Goal: Task Accomplishment & Management: Complete application form

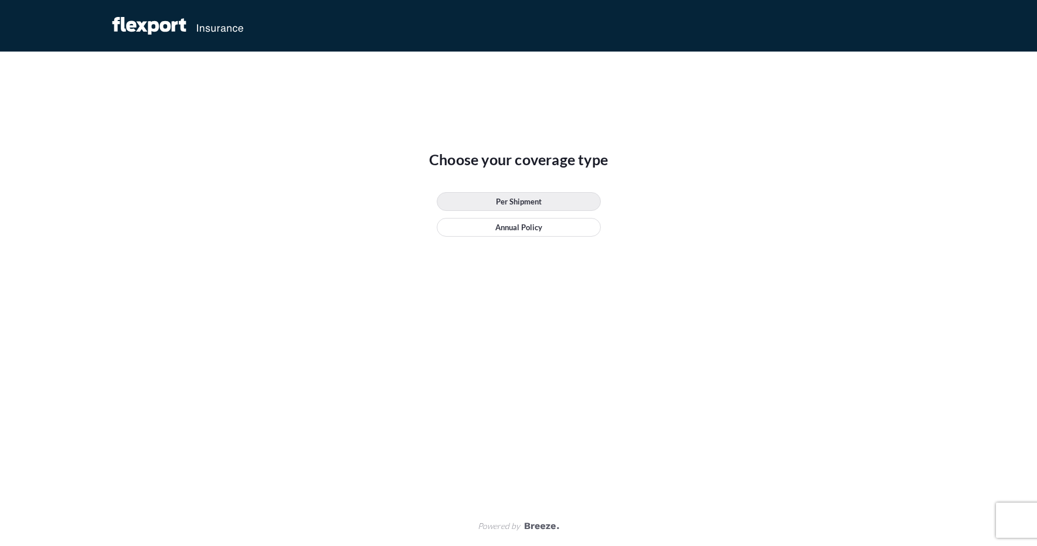
click at [492, 199] on link "Per Shipment" at bounding box center [519, 201] width 164 height 19
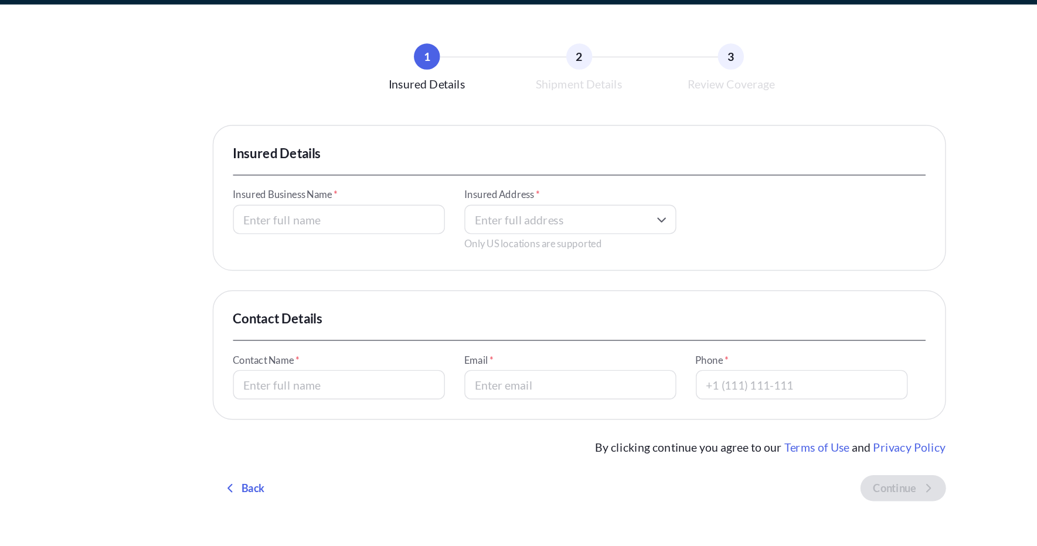
click at [328, 209] on input "Insured Business Name *" at bounding box center [346, 206] width 152 height 21
type input "[DOMAIN_NAME]"
click at [217, 214] on div "1 Insured Details 2 Shipment Details 3 Review Coverage Insured Details Insured …" at bounding box center [518, 273] width 1037 height 546
click at [489, 204] on input "Insured Address *" at bounding box center [512, 206] width 152 height 21
click at [352, 268] on div "Contact Details Contact Name * Email * Phone *" at bounding box center [518, 303] width 527 height 93
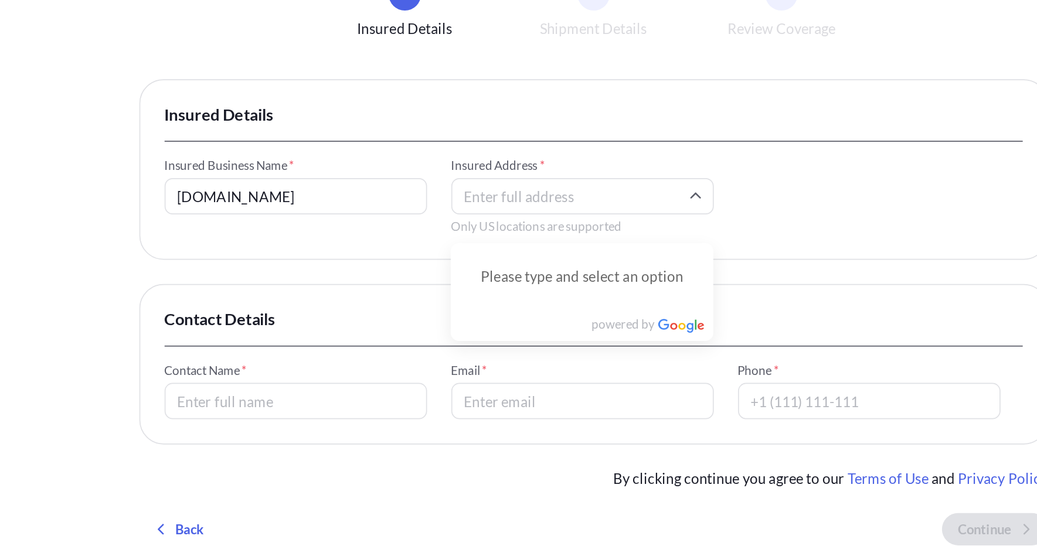
click at [466, 204] on input "Insured Address *" at bounding box center [512, 206] width 152 height 21
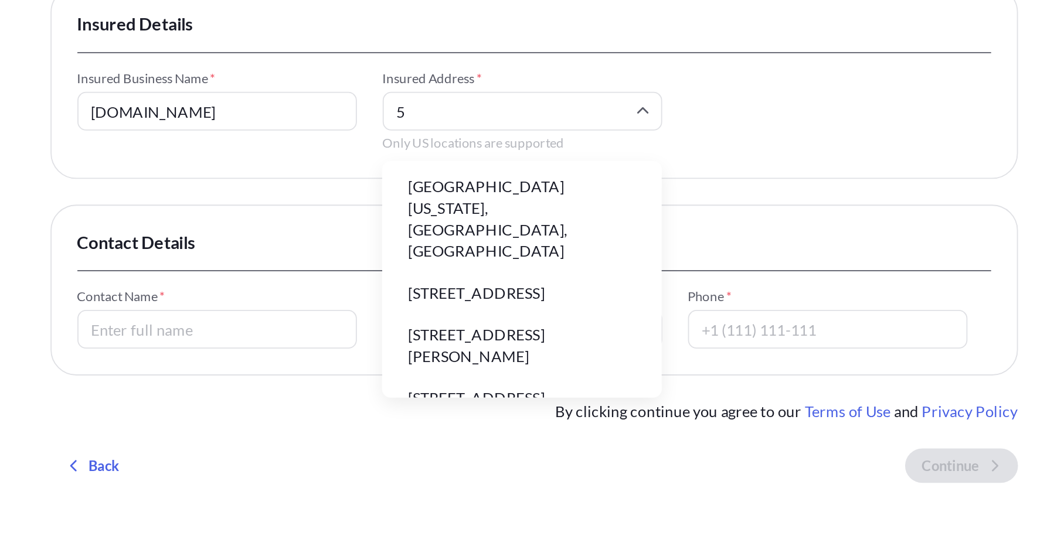
type input "5"
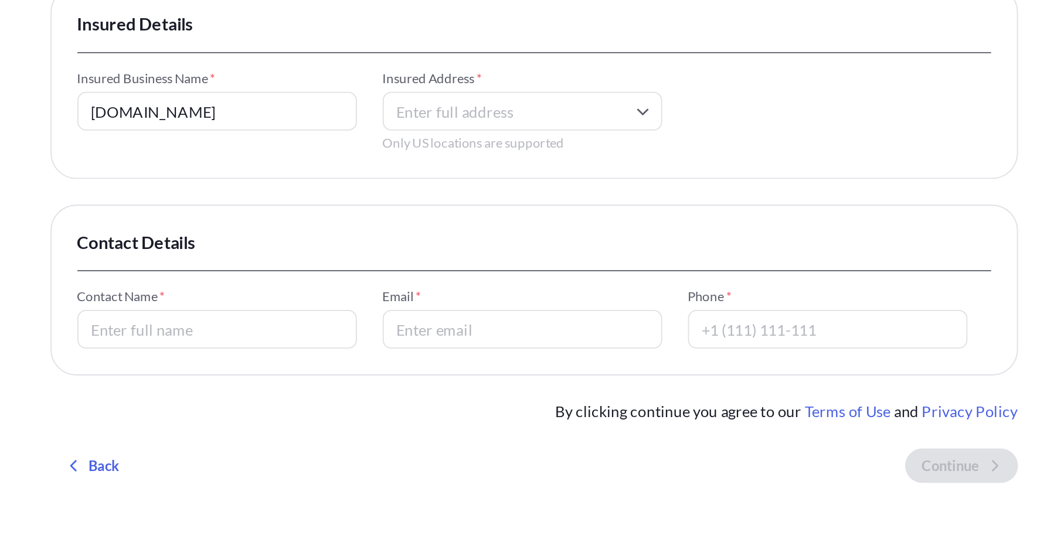
paste input "[STREET_ADDRESS]"
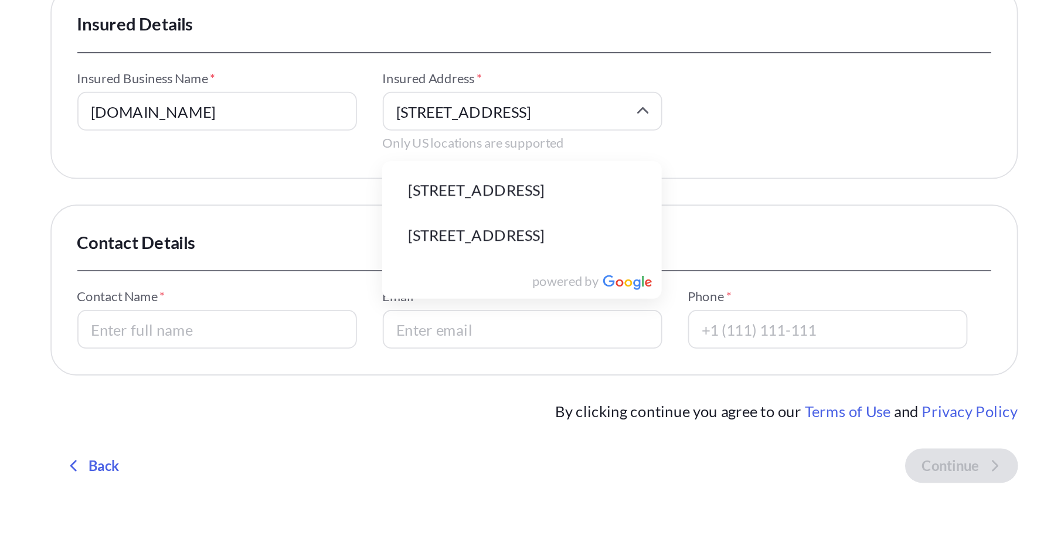
click at [493, 257] on li "[STREET_ADDRESS]" at bounding box center [512, 249] width 143 height 22
type input "[STREET_ADDRESS]"
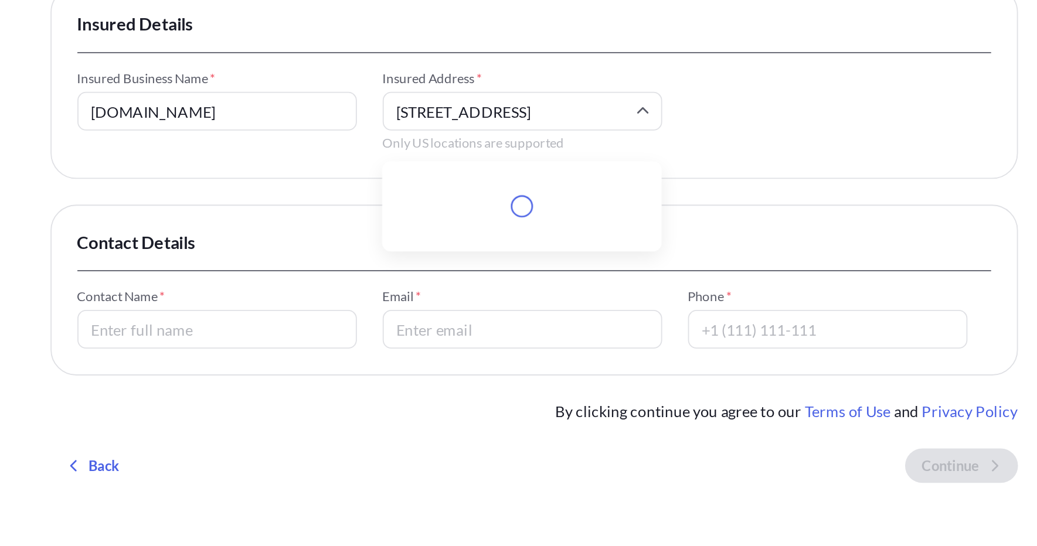
click at [559, 209] on input "[STREET_ADDRESS]" at bounding box center [512, 206] width 152 height 21
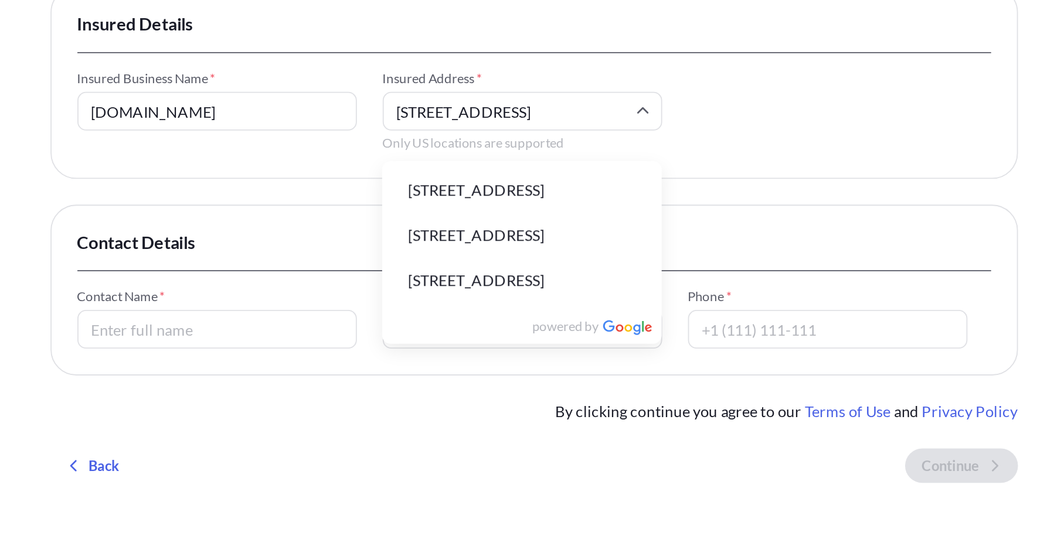
click at [524, 253] on li "[STREET_ADDRESS]" at bounding box center [512, 249] width 143 height 22
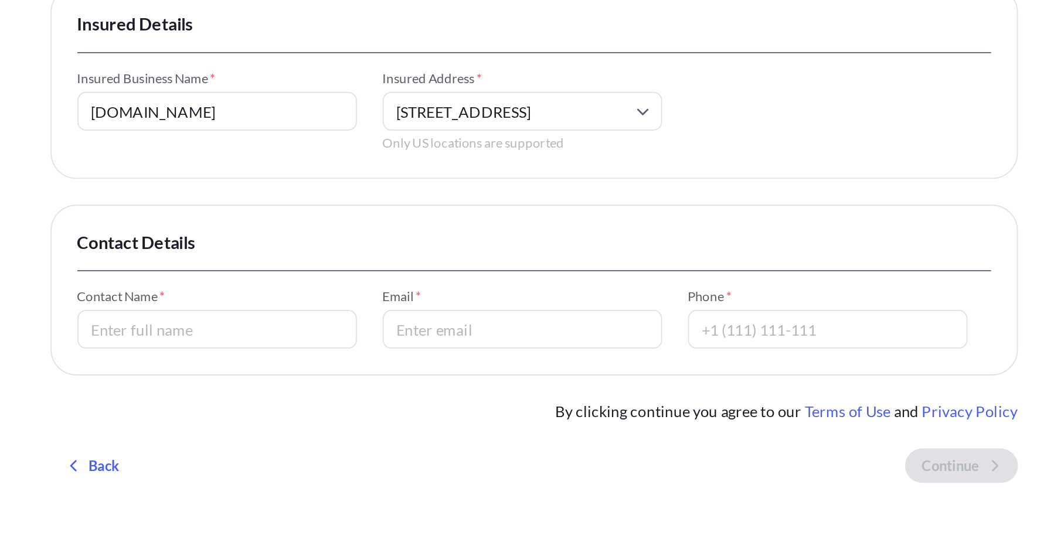
type input "[STREET_ADDRESS]"
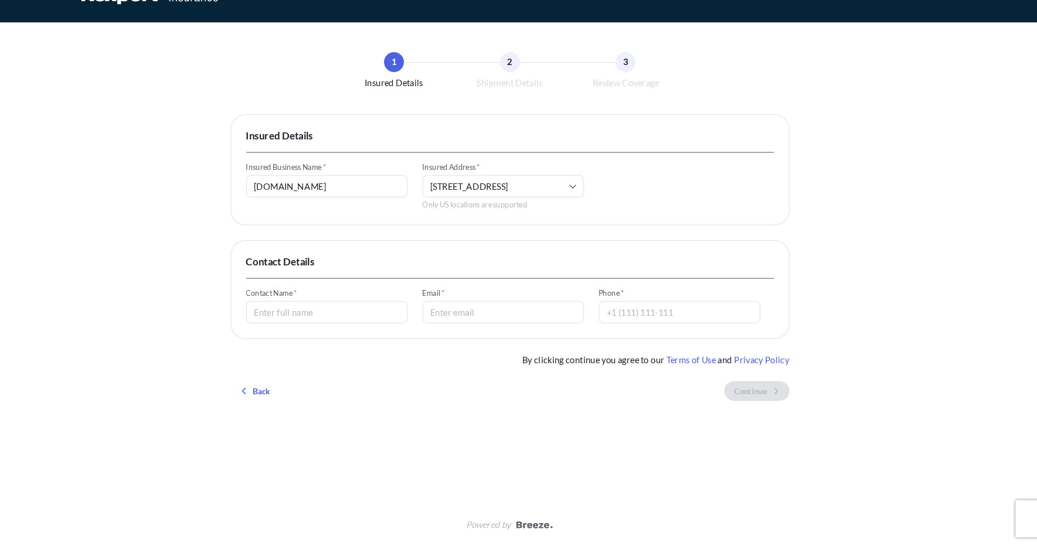
click at [362, 329] on input "Contact Name *" at bounding box center [346, 325] width 152 height 21
type input "[PERSON_NAME]"
click at [472, 320] on input "Email *" at bounding box center [512, 325] width 152 height 21
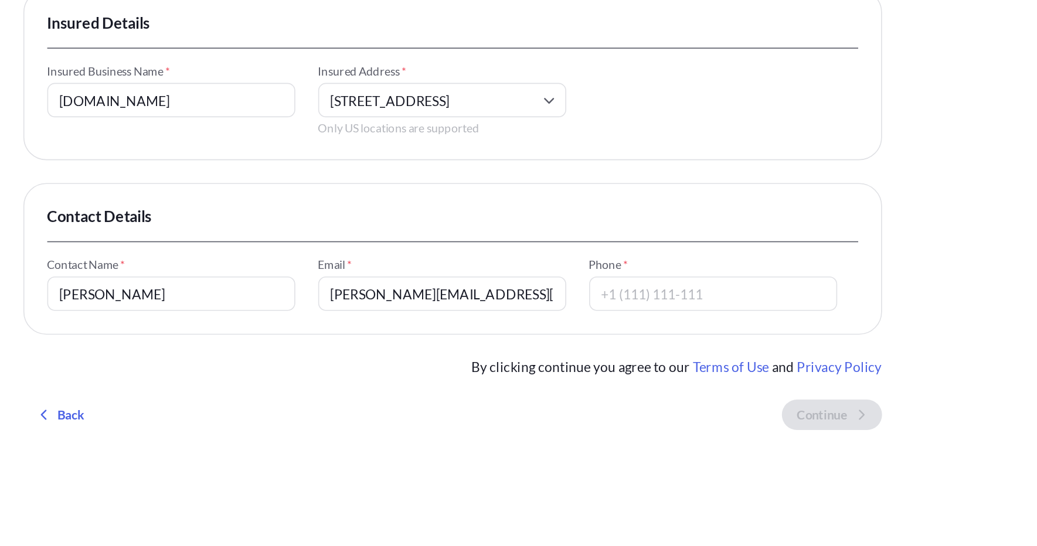
type input "[PERSON_NAME][EMAIL_ADDRESS][PERSON_NAME][DOMAIN_NAME]"
click at [534, 267] on div "Contact Details Contact Name * [PERSON_NAME] Email * [PERSON_NAME][EMAIL_ADDRES…" at bounding box center [518, 303] width 527 height 93
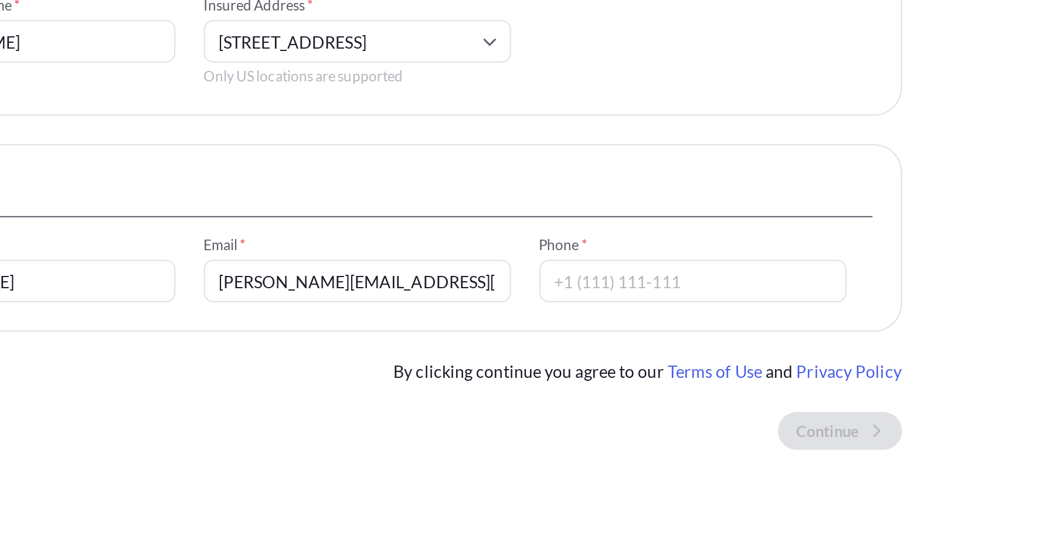
click at [639, 325] on input "Phone *" at bounding box center [678, 325] width 152 height 21
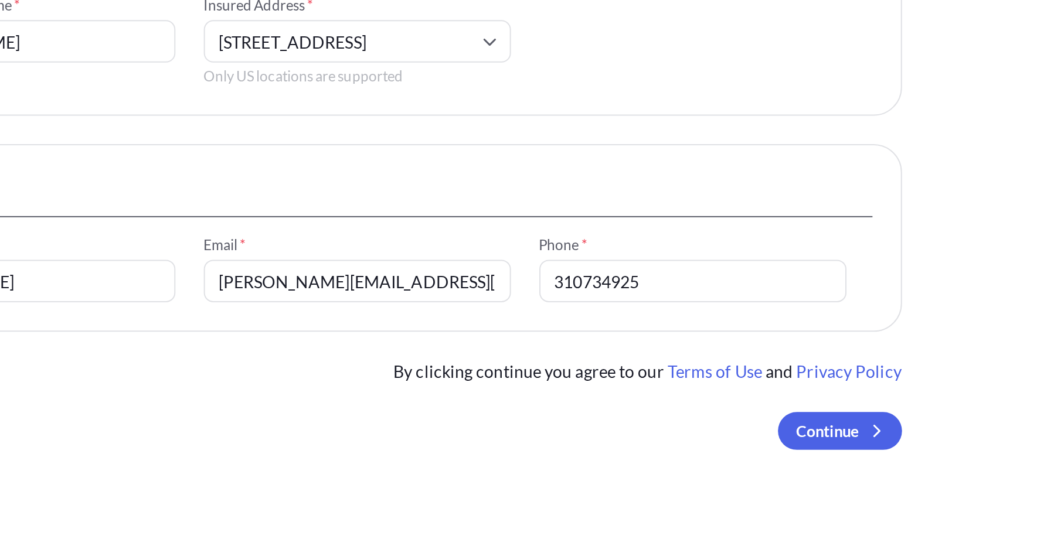
type input "3107349257"
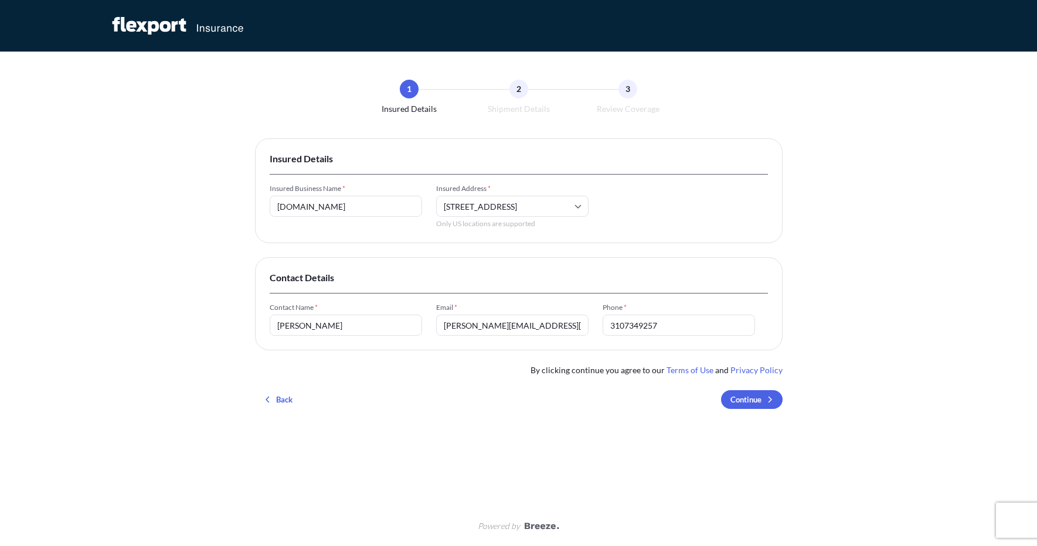
drag, startPoint x: 662, startPoint y: 326, endPoint x: 532, endPoint y: 326, distance: 129.5
click at [532, 326] on div "Contact Name * [PERSON_NAME] Email * [PERSON_NAME][EMAIL_ADDRESS][PERSON_NAME][…" at bounding box center [519, 319] width 498 height 33
type input "2485052058"
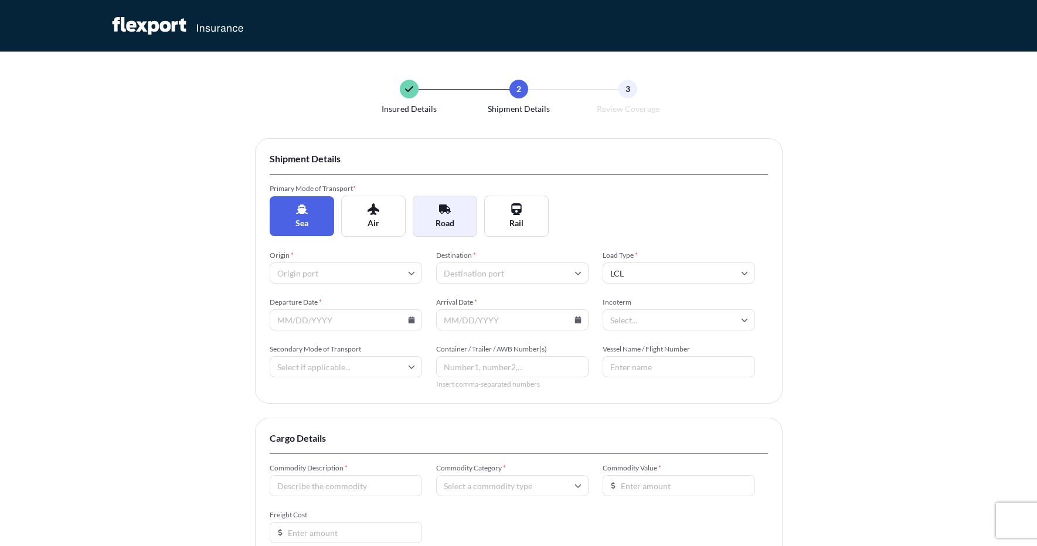
click at [451, 225] on span "Road" at bounding box center [444, 223] width 19 height 12
type input "LTL"
click at [339, 277] on input "Origin *" at bounding box center [346, 273] width 152 height 21
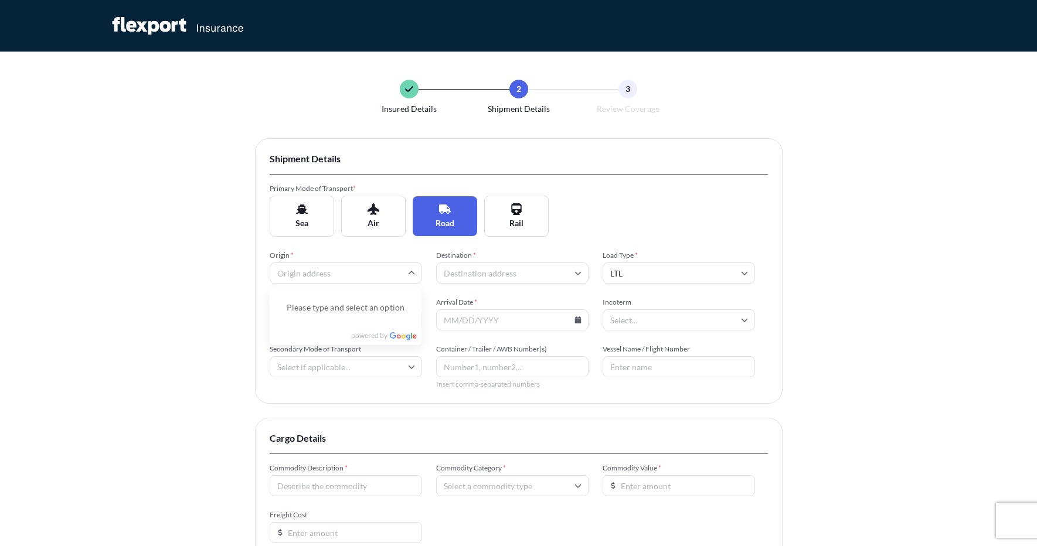
click at [215, 313] on div "Insured Details 2 Shipment Details 3 Review Coverage Shipment Details Primary M…" at bounding box center [518, 360] width 1037 height 721
click at [326, 273] on input "Origin *" at bounding box center [346, 273] width 152 height 21
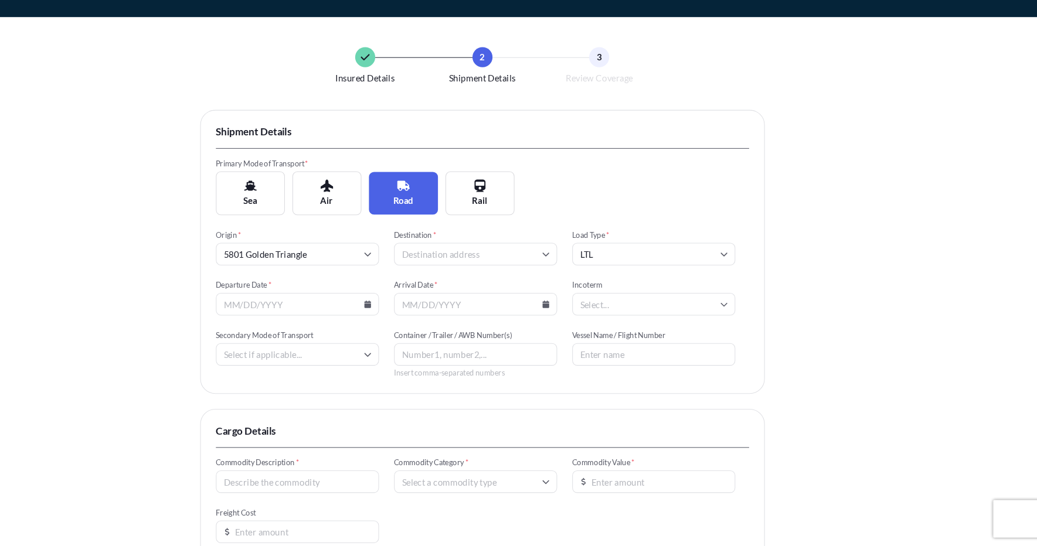
click at [467, 281] on input "Destination *" at bounding box center [512, 273] width 152 height 21
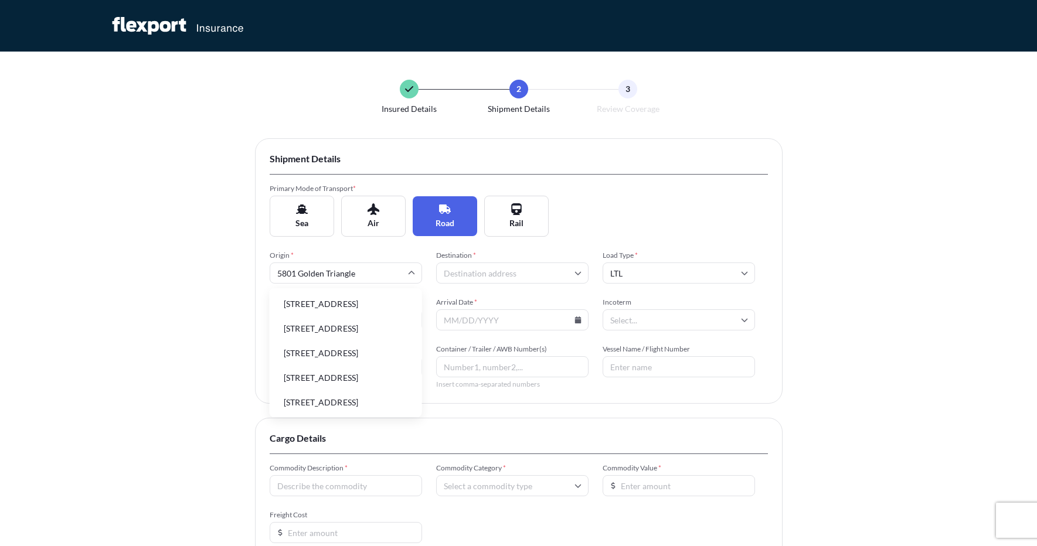
click at [376, 267] on input "5801 Golden Triangle" at bounding box center [346, 273] width 152 height 21
click at [357, 310] on li "[STREET_ADDRESS]" at bounding box center [345, 304] width 143 height 22
type input "[STREET_ADDRESS]"
click at [505, 274] on input "Destination *" at bounding box center [512, 273] width 152 height 21
click at [154, 316] on div "Insured Details 2 Shipment Details 3 Review Coverage Shipment Details Primary M…" at bounding box center [518, 360] width 1037 height 721
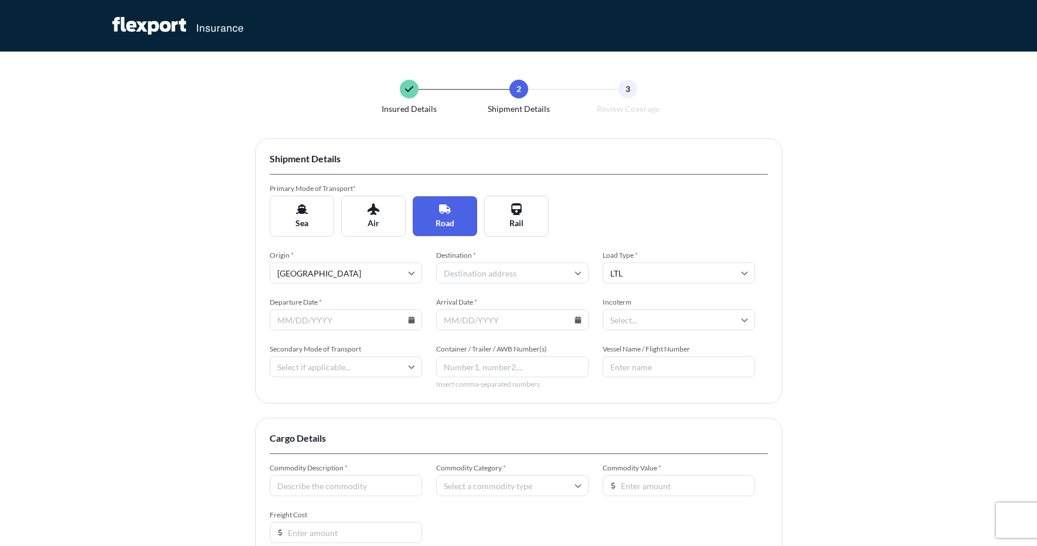
scroll to position [75, 0]
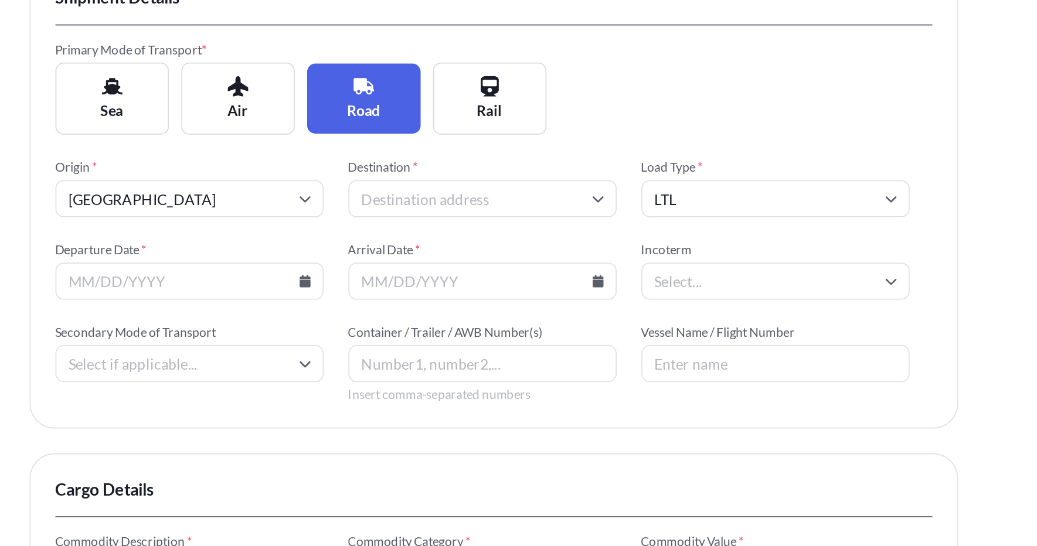
click at [481, 202] on input "Destination *" at bounding box center [512, 198] width 152 height 21
click at [409, 243] on icon at bounding box center [411, 244] width 6 height 7
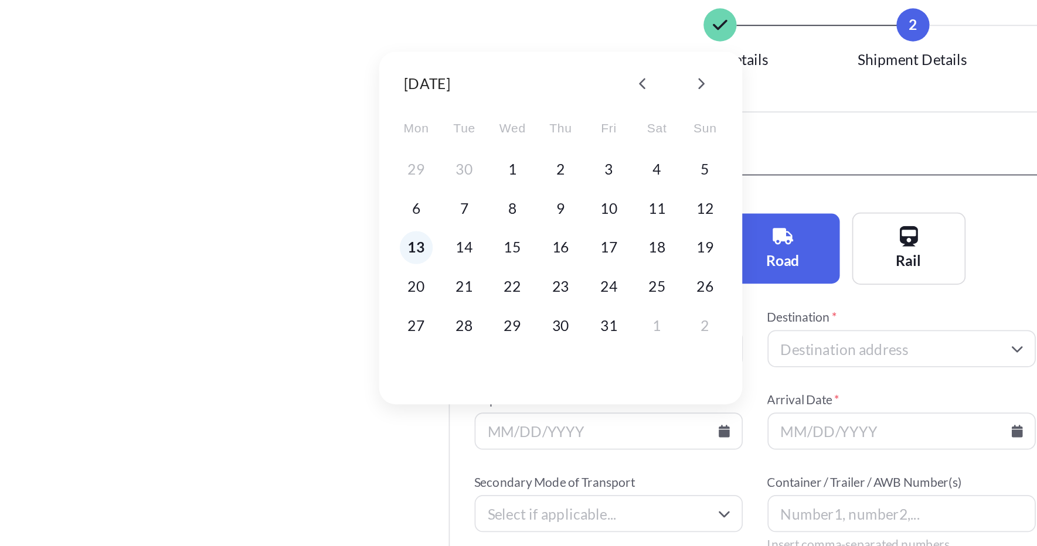
click at [230, 137] on button "13" at bounding box center [236, 140] width 19 height 19
type input "[DATE]"
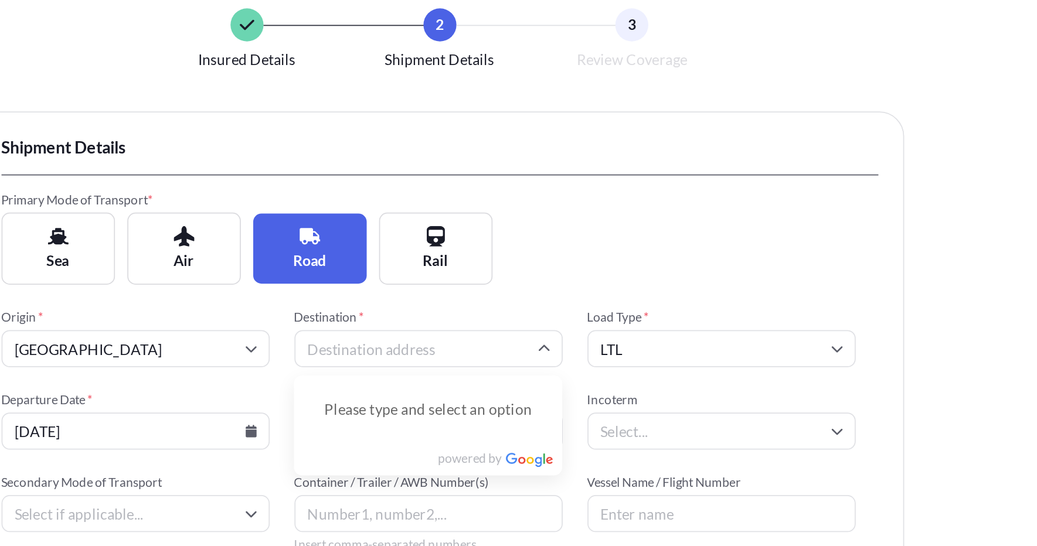
click at [487, 197] on input "Destination *" at bounding box center [512, 198] width 152 height 21
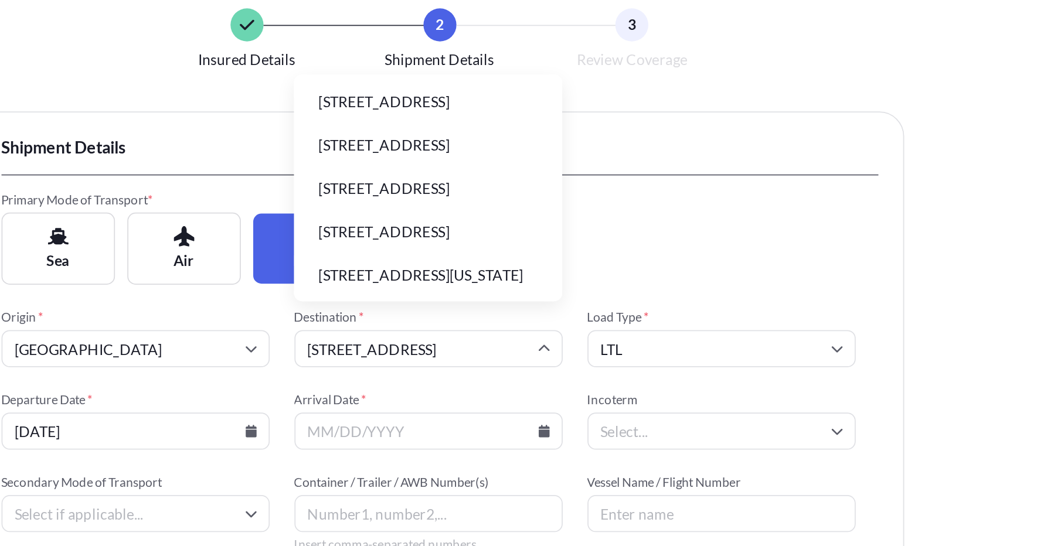
click at [526, 203] on input "[STREET_ADDRESS]" at bounding box center [512, 198] width 152 height 21
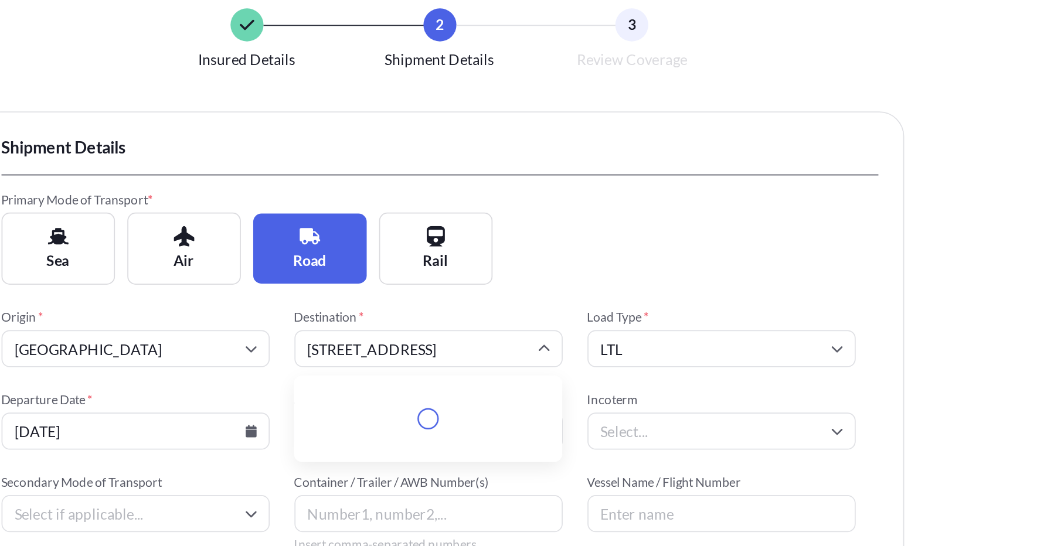
click at [503, 196] on input "[STREET_ADDRESS]" at bounding box center [512, 198] width 152 height 21
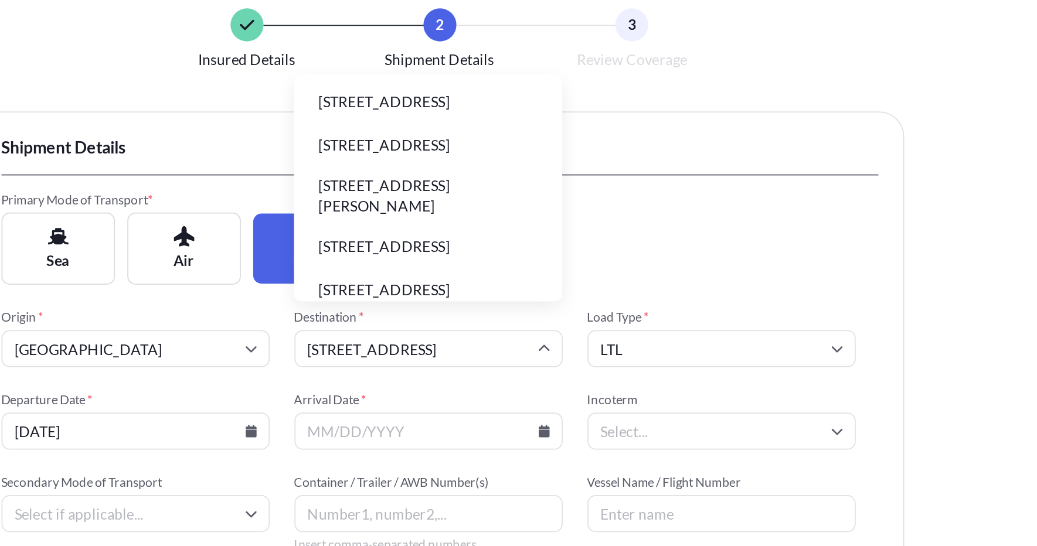
click at [512, 69] on li "[STREET_ADDRESS]" at bounding box center [512, 58] width 143 height 22
type input "[STREET_ADDRESS]"
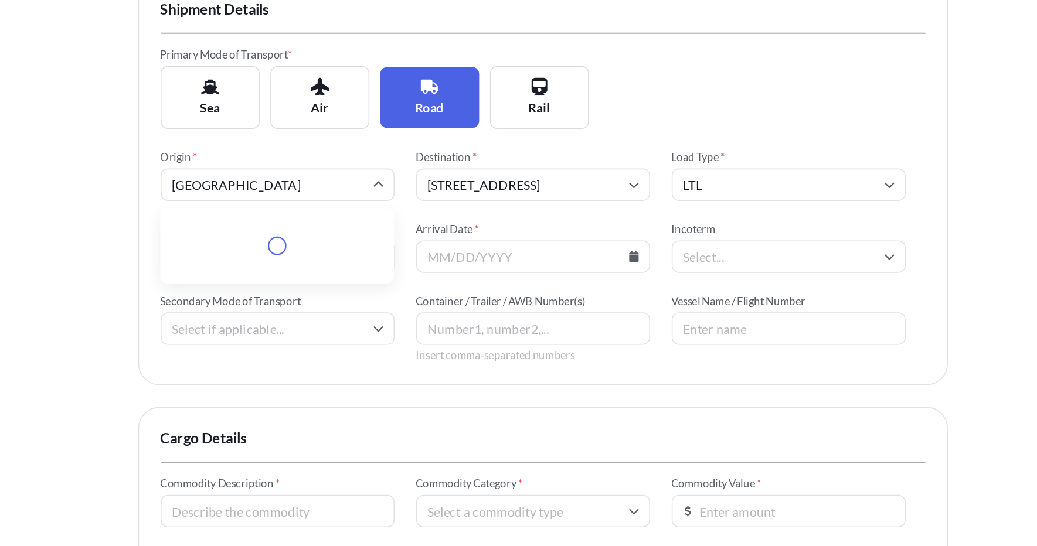
click at [370, 202] on input "[GEOGRAPHIC_DATA]" at bounding box center [346, 198] width 152 height 21
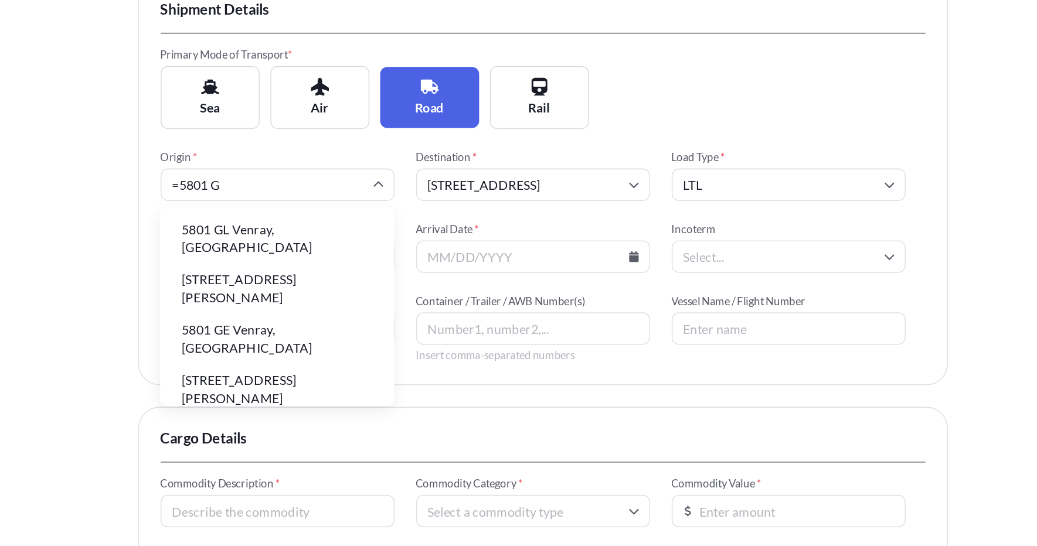
click at [282, 199] on input "=5801 G" at bounding box center [346, 198] width 152 height 21
click at [309, 197] on input "5801 G" at bounding box center [346, 198] width 152 height 21
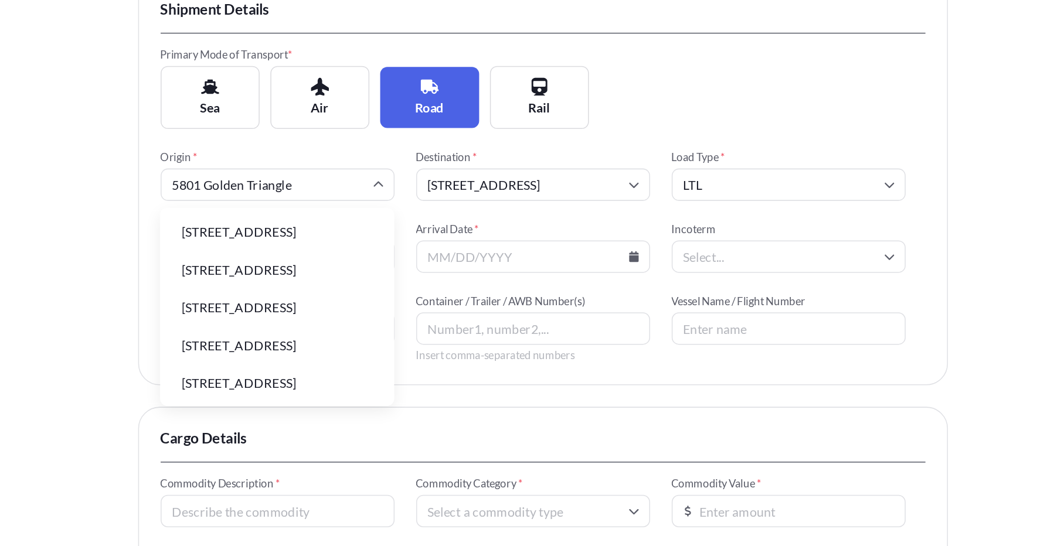
click at [312, 238] on li "[STREET_ADDRESS]" at bounding box center [345, 229] width 143 height 22
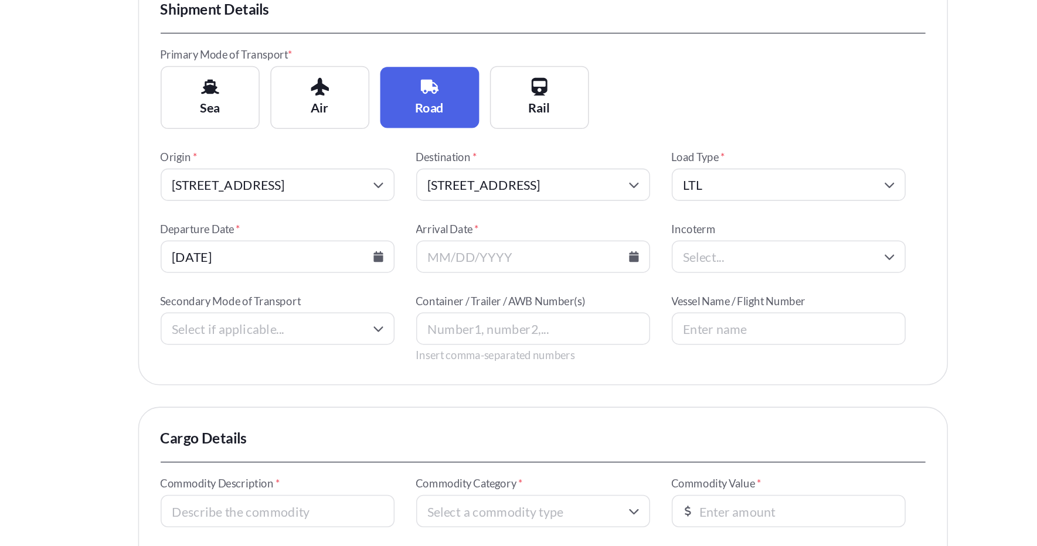
type input "[GEOGRAPHIC_DATA]"
click at [338, 203] on input "[GEOGRAPHIC_DATA]" at bounding box center [346, 198] width 152 height 21
click at [229, 231] on div "Insured Details 2 Shipment Details 3 Review Coverage Shipment Details Primary M…" at bounding box center [518, 285] width 1037 height 721
click at [522, 195] on input "[STREET_ADDRESS]" at bounding box center [512, 198] width 152 height 21
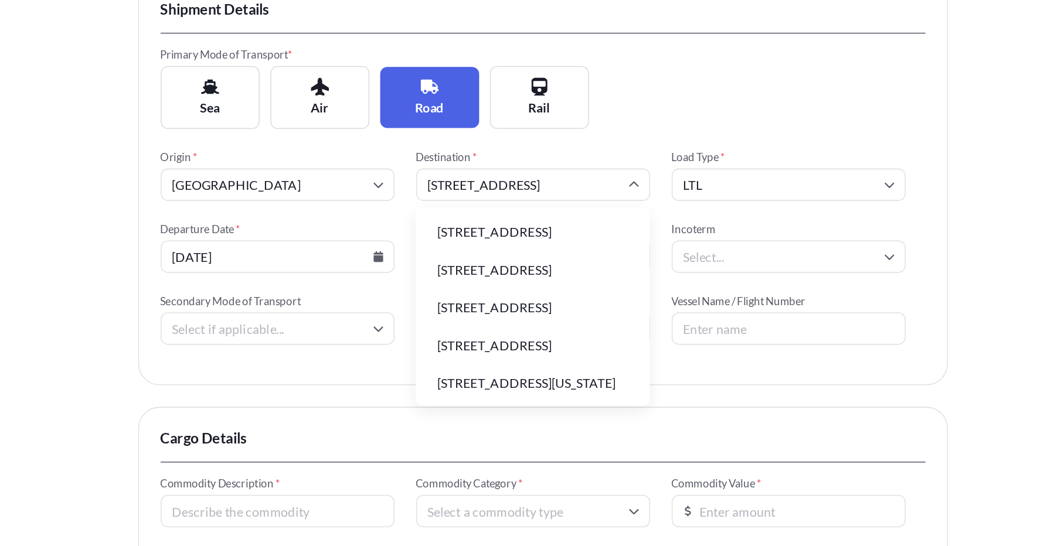
click at [536, 202] on input "[STREET_ADDRESS]" at bounding box center [512, 198] width 152 height 21
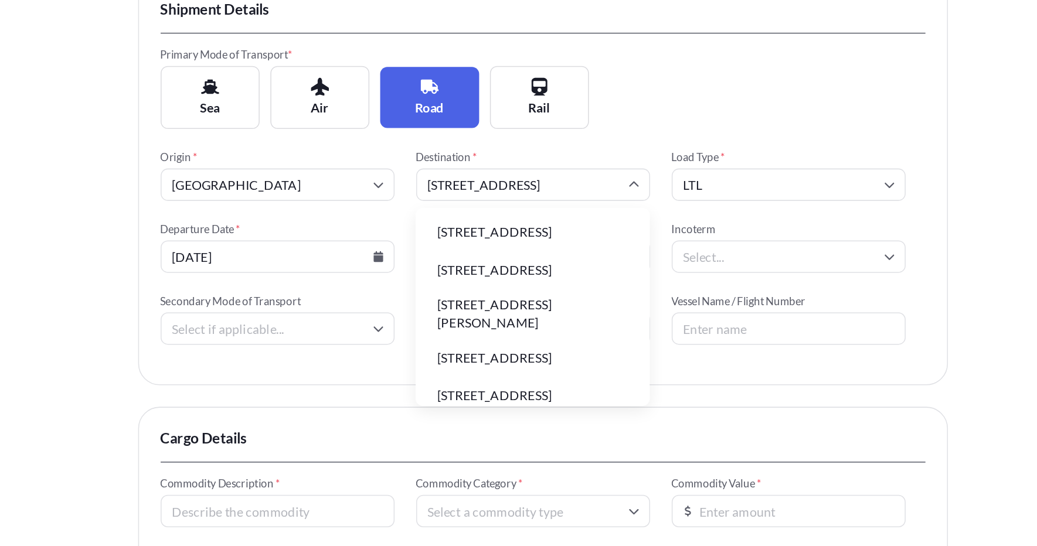
click at [530, 230] on li "[STREET_ADDRESS]" at bounding box center [512, 229] width 143 height 22
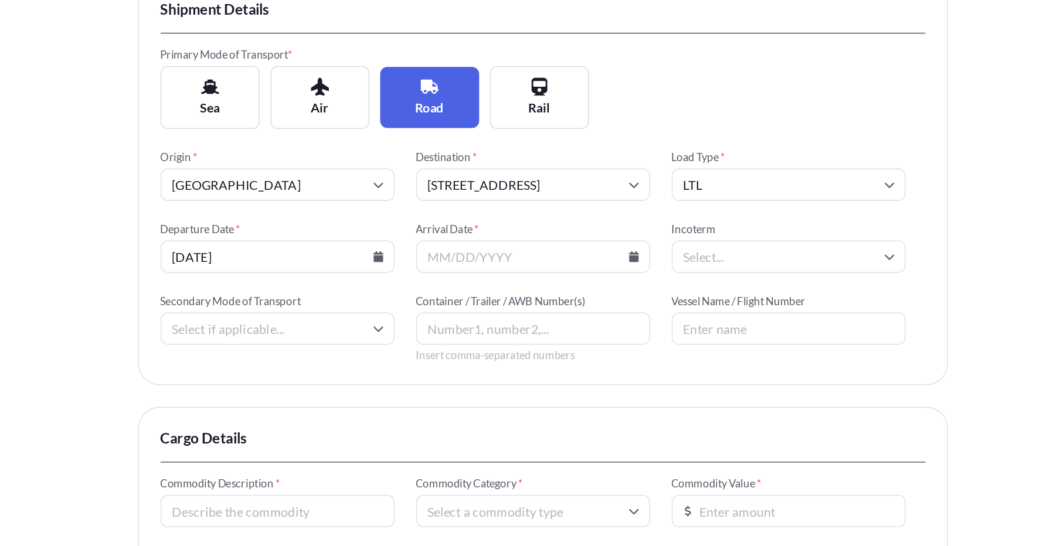
type input "[STREET_ADDRESS]"
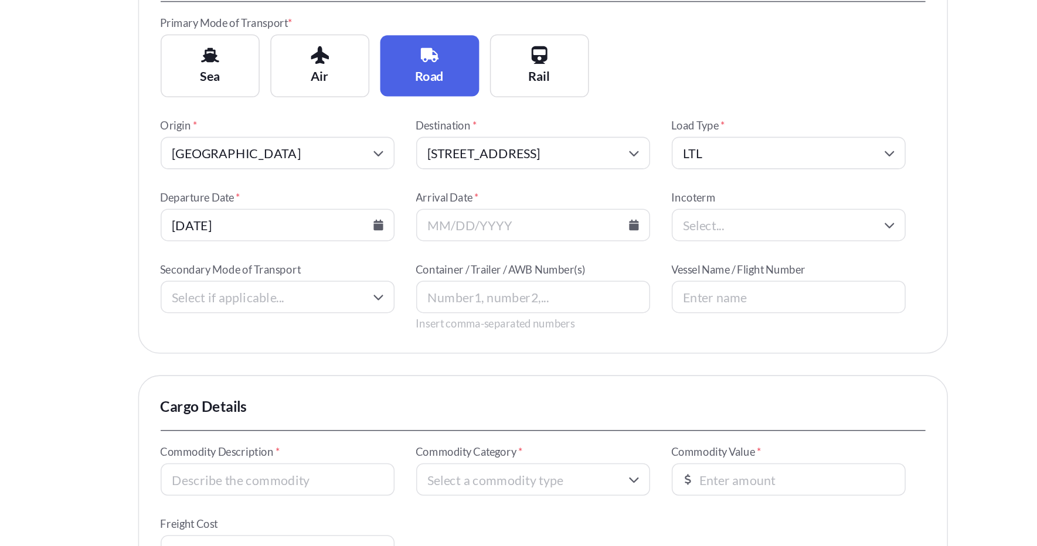
click at [492, 240] on input "Arrival Date *" at bounding box center [512, 244] width 152 height 21
click at [578, 246] on icon at bounding box center [577, 244] width 6 height 7
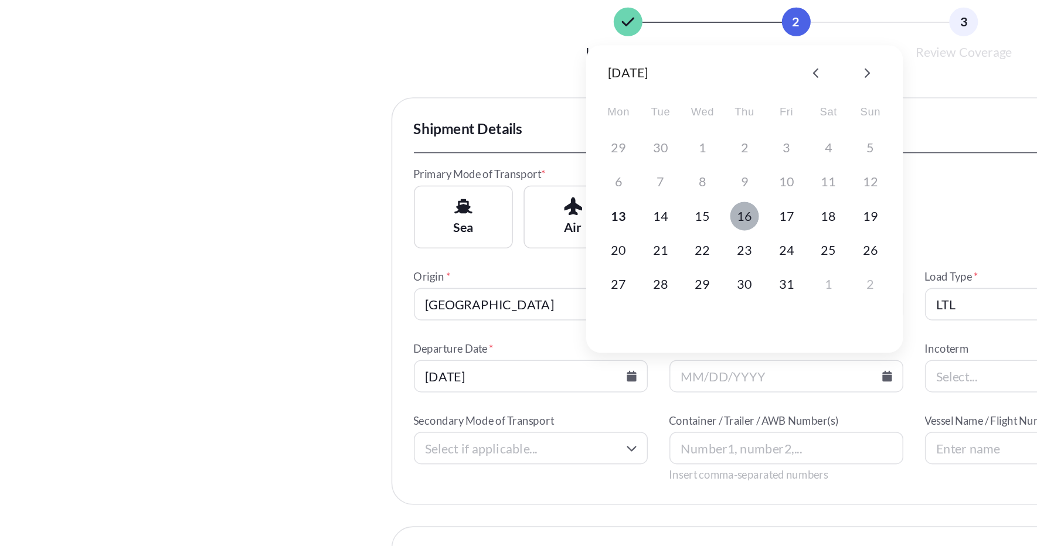
click at [492, 142] on button "16" at bounding box center [484, 140] width 19 height 19
type input "[DATE]"
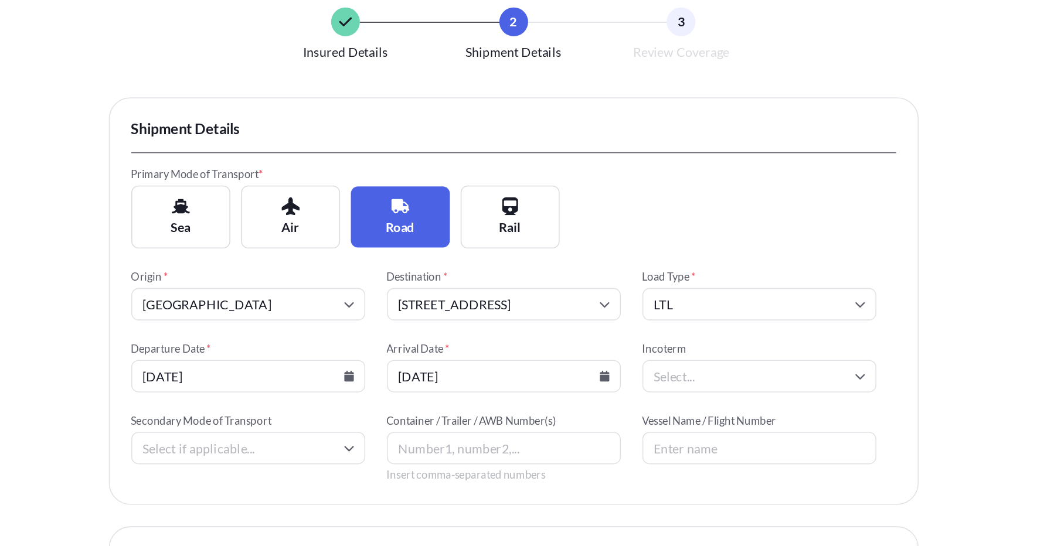
click at [638, 244] on input "Incoterm" at bounding box center [678, 244] width 152 height 21
click at [578, 151] on div "Primary Mode of Transport * Sea Air Road Rail" at bounding box center [519, 135] width 498 height 53
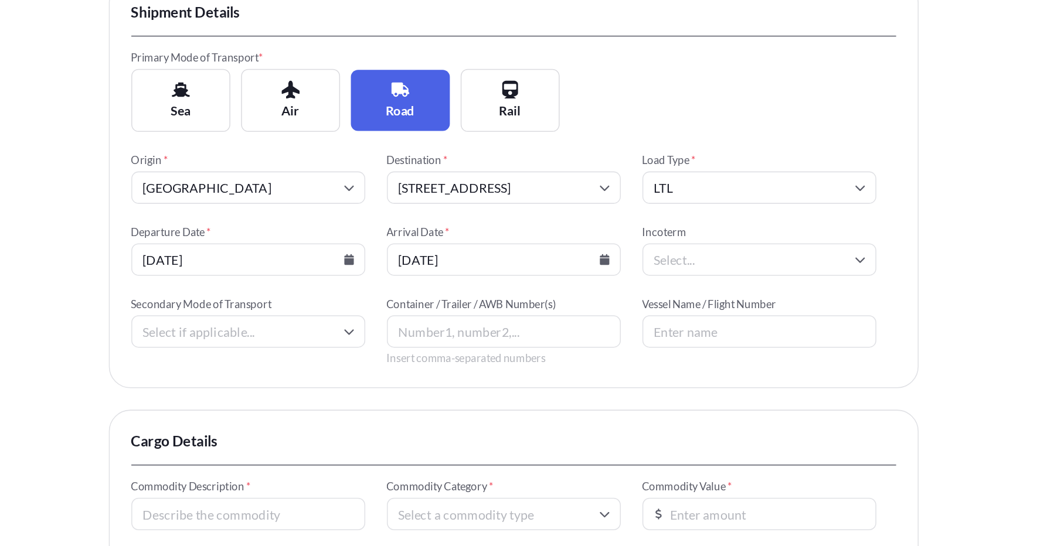
click at [401, 292] on input "Secondary Mode of Transport" at bounding box center [346, 291] width 152 height 21
click at [315, 374] on div "Road" at bounding box center [345, 373] width 143 height 22
type input "Road"
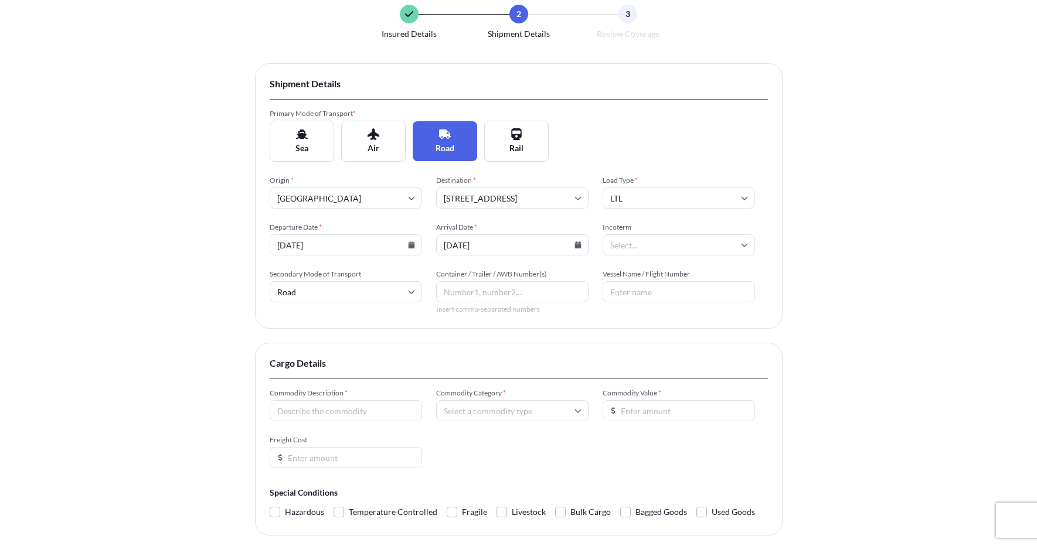
click at [648, 288] on input "Vessel Name / Flight Number" at bounding box center [678, 291] width 152 height 21
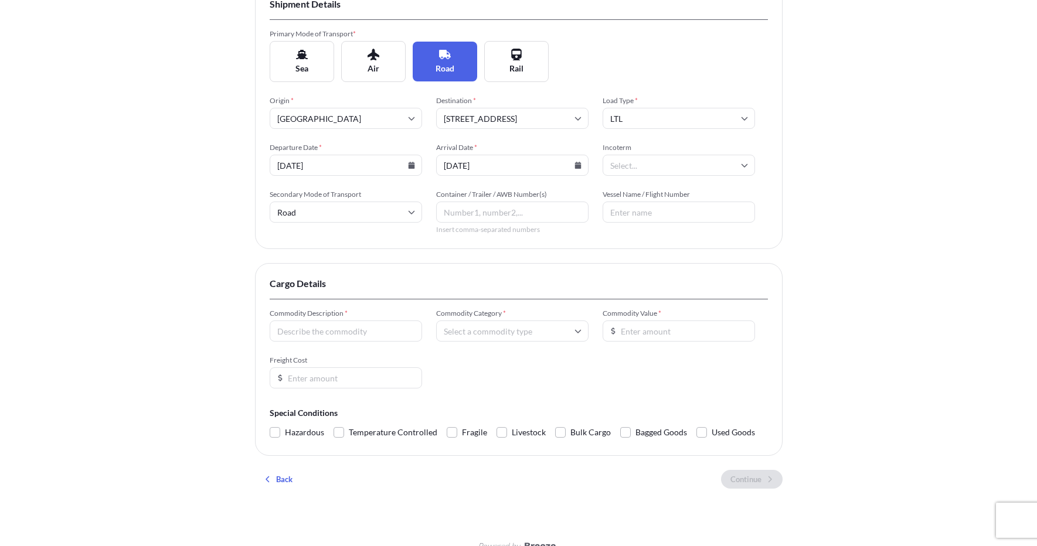
scroll to position [166, 0]
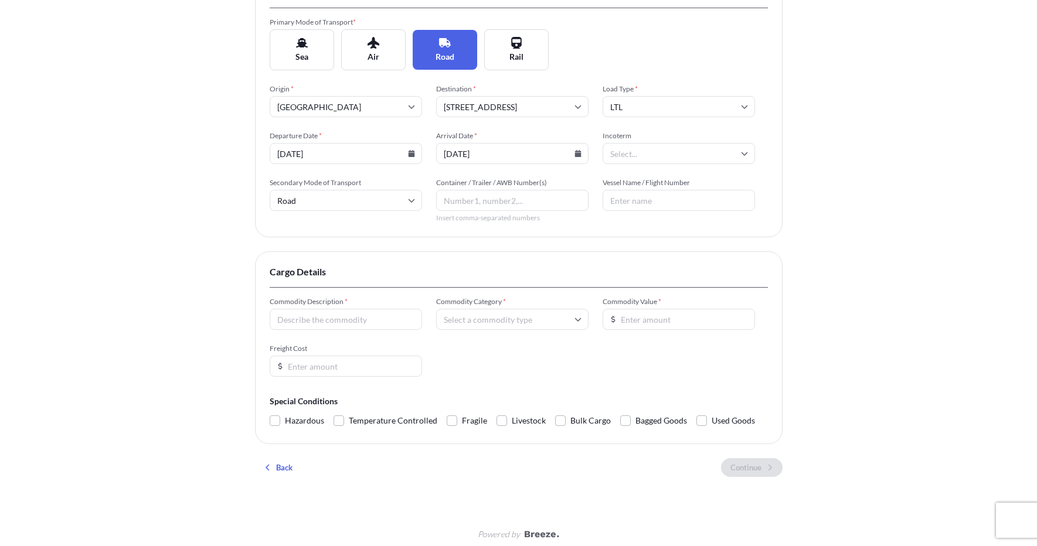
click at [293, 319] on input "Commodity Description *" at bounding box center [346, 319] width 152 height 21
type input "Medical Devices"
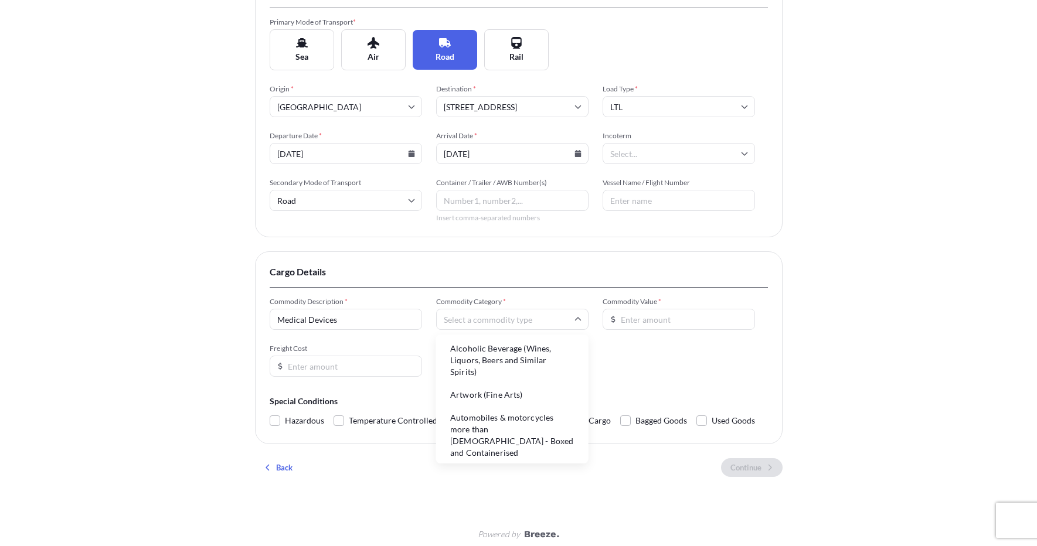
click at [503, 324] on input "Commodity Category *" at bounding box center [512, 319] width 152 height 21
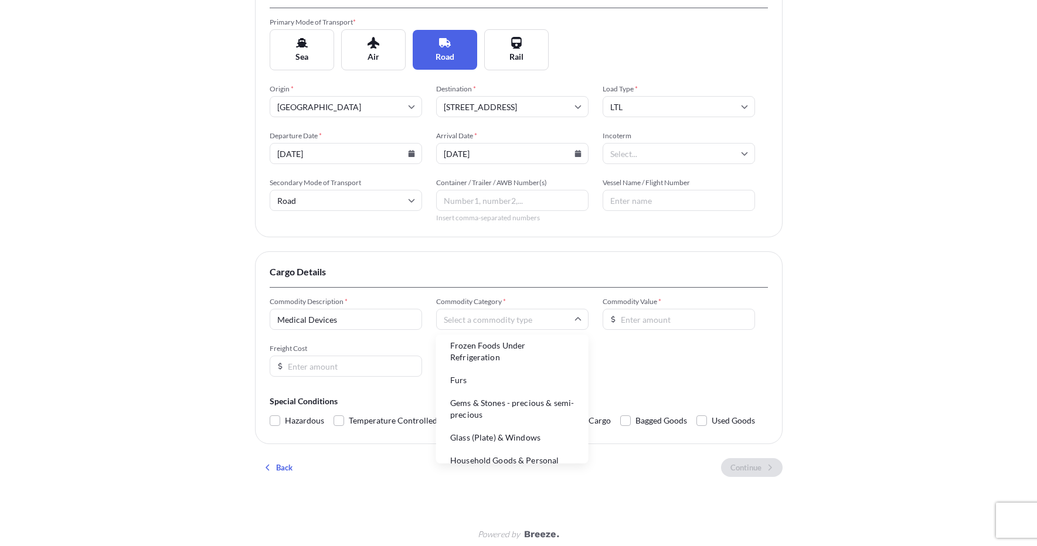
click at [503, 241] on div "Shipment Details Primary Mode of Transport * Sea Air Road Rail Origin * [GEOGRA…" at bounding box center [518, 229] width 527 height 514
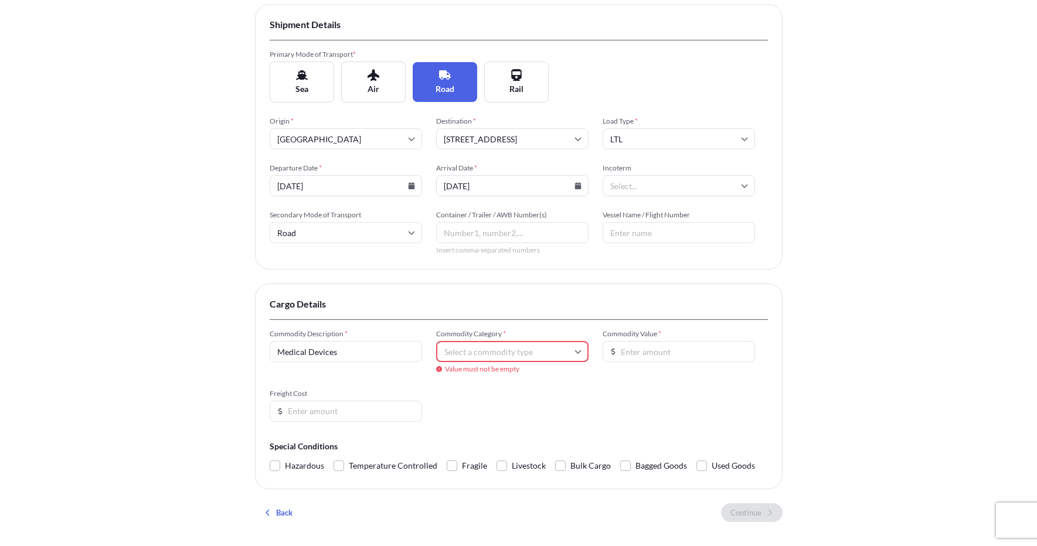
scroll to position [130, 0]
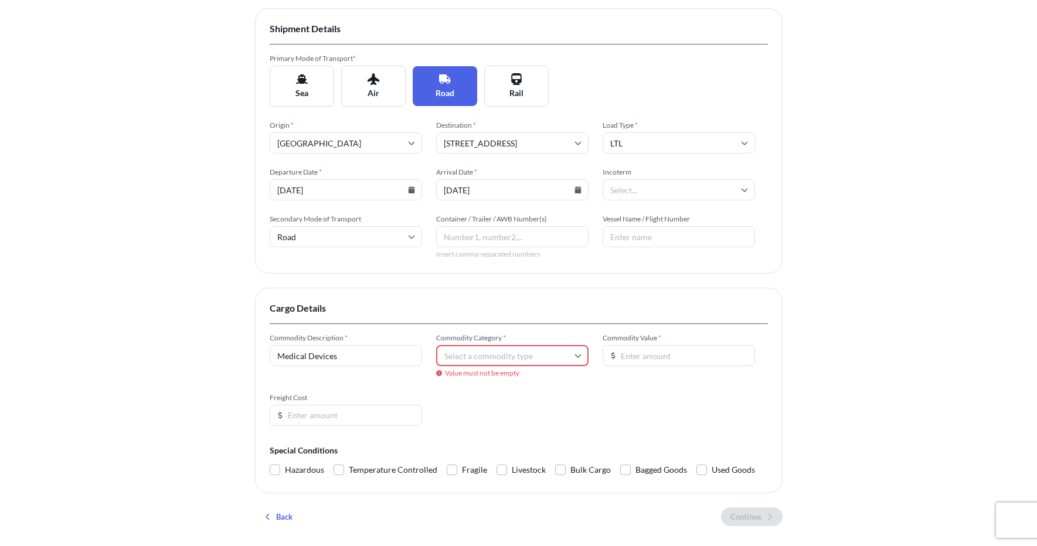
click at [496, 359] on input "Commodity Category *" at bounding box center [512, 355] width 152 height 21
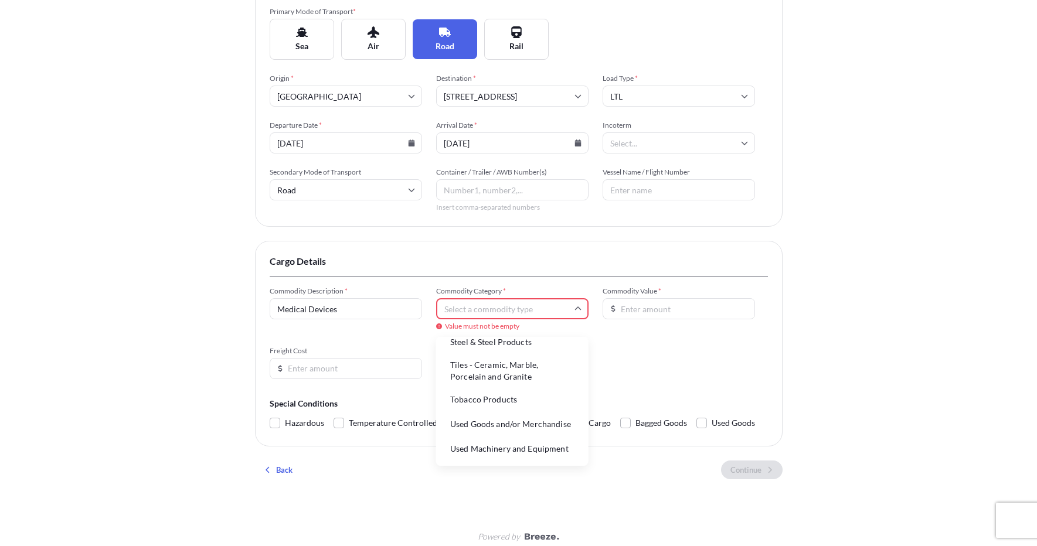
scroll to position [188, 0]
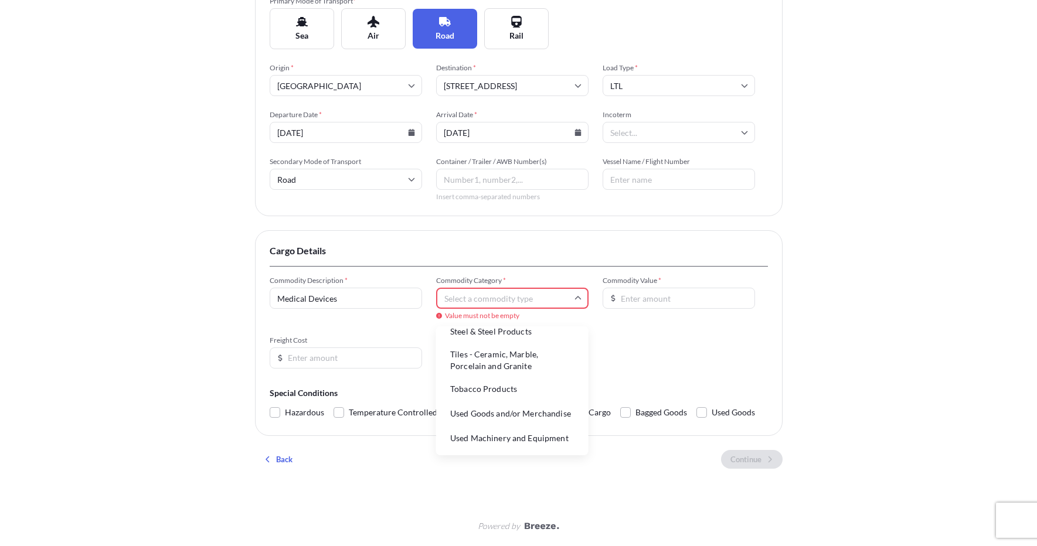
click at [464, 479] on div "Insured Details 2 Shipment Details 3 Review Coverage Shipment Details Primary M…" at bounding box center [518, 185] width 527 height 642
click at [359, 304] on input "Medical Devices" at bounding box center [346, 298] width 152 height 21
click at [197, 343] on div "Insured Details 2 Shipment Details 3 Review Coverage Shipment Details Primary M…" at bounding box center [518, 179] width 1037 height 734
click at [330, 355] on input "Freight Cost" at bounding box center [346, 357] width 152 height 21
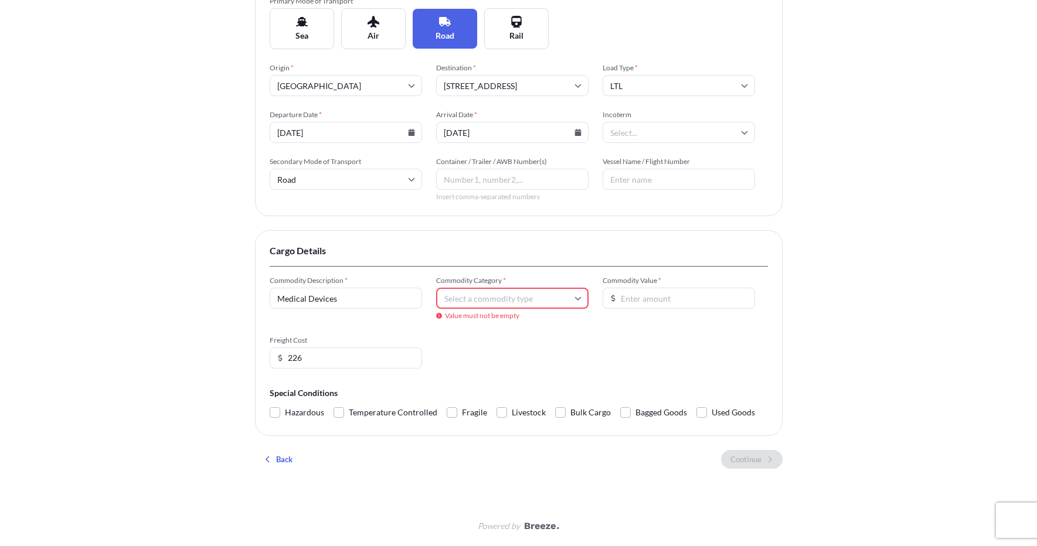
type input "226"
click at [658, 294] on input "Commodity Value *" at bounding box center [678, 298] width 152 height 21
type input "27976"
click at [656, 330] on div "Commodity Description * Medical Devices Commodity Category * Value must not be …" at bounding box center [519, 322] width 498 height 93
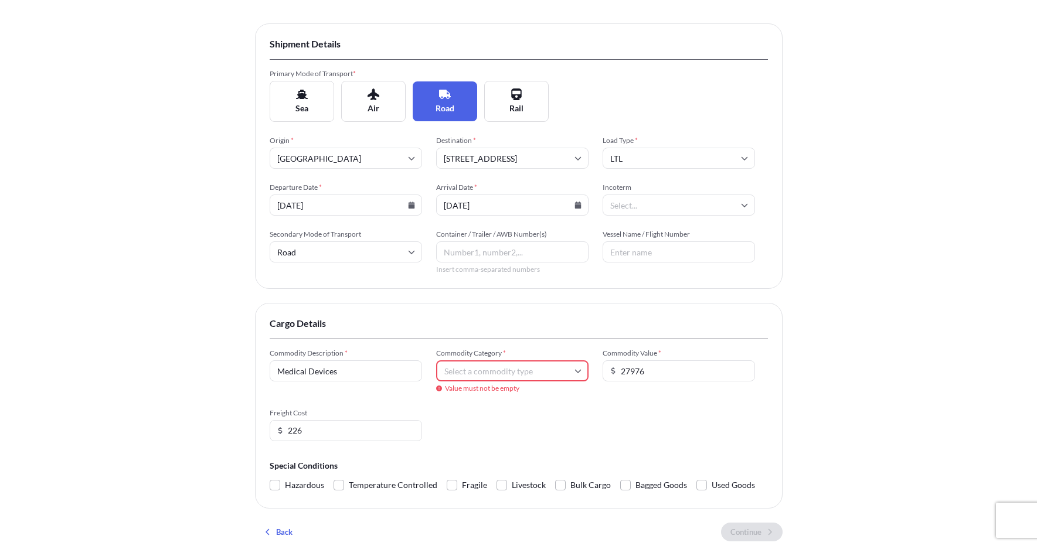
scroll to position [105, 0]
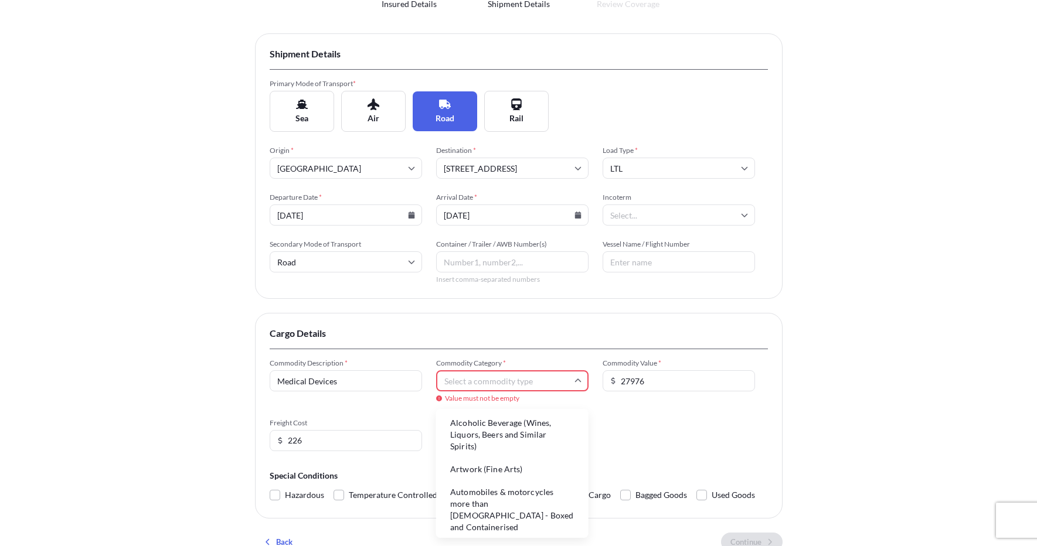
click at [507, 374] on input "Commodity Category *" at bounding box center [512, 380] width 152 height 21
type input "M"
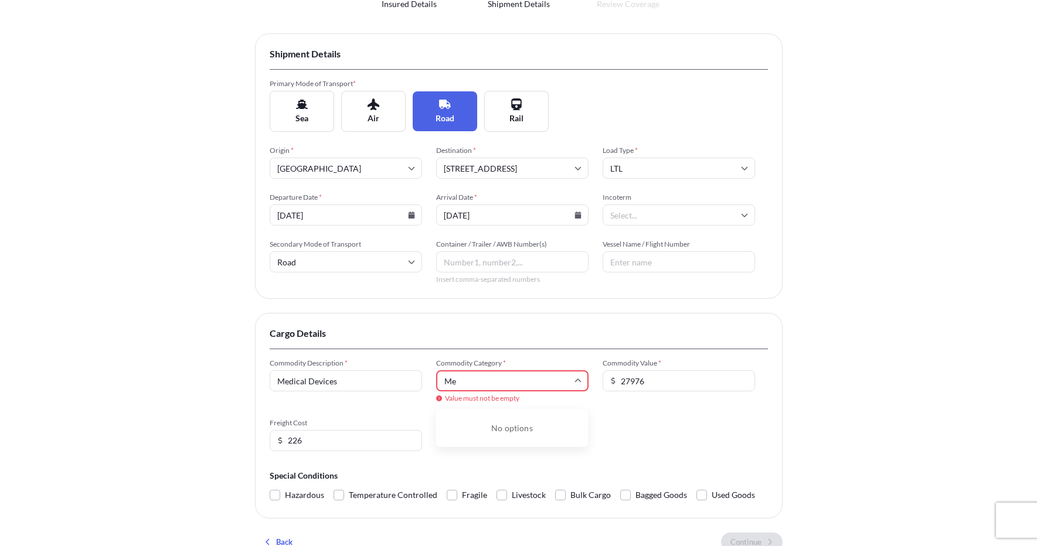
type input "M"
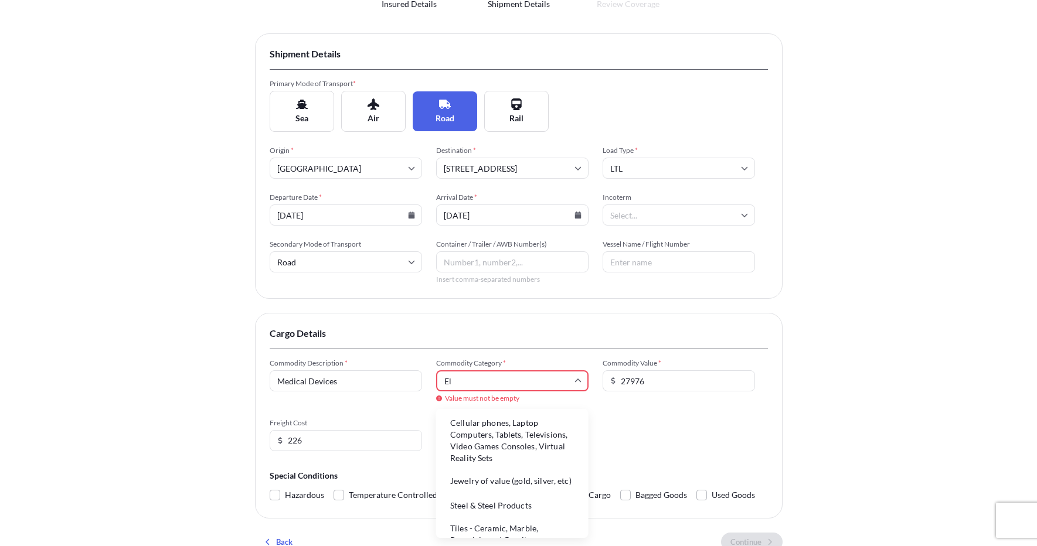
type input "E"
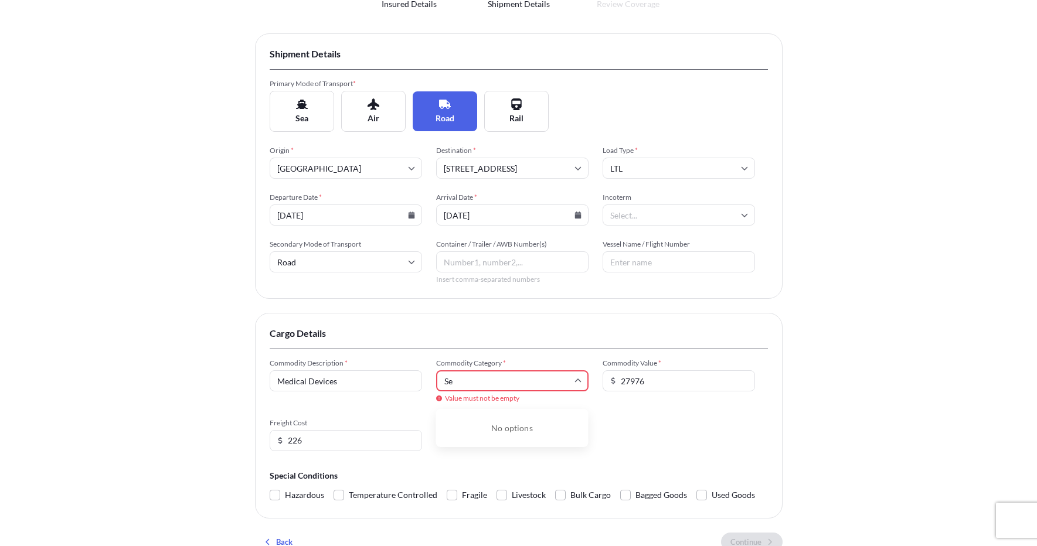
type input "S"
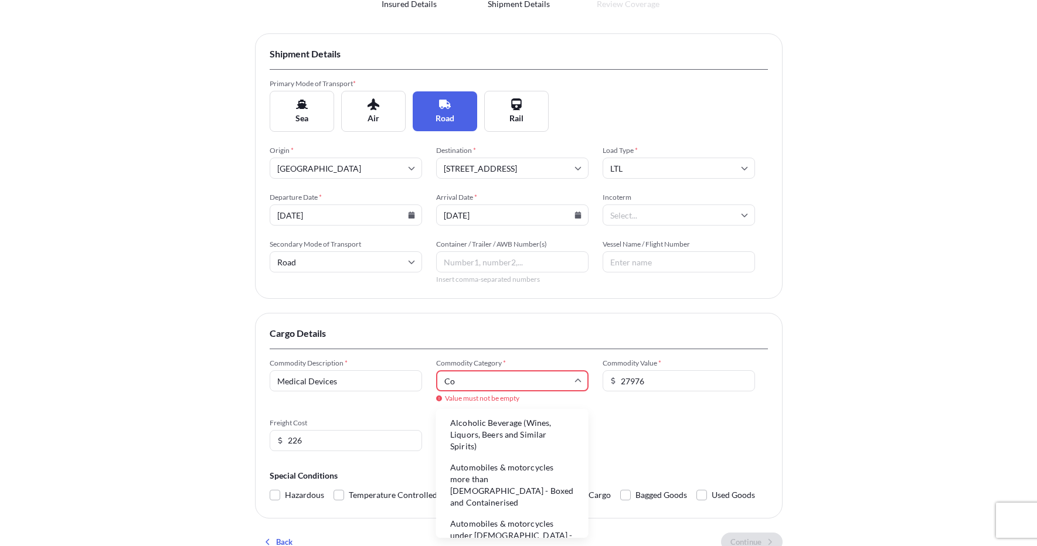
type input "Com"
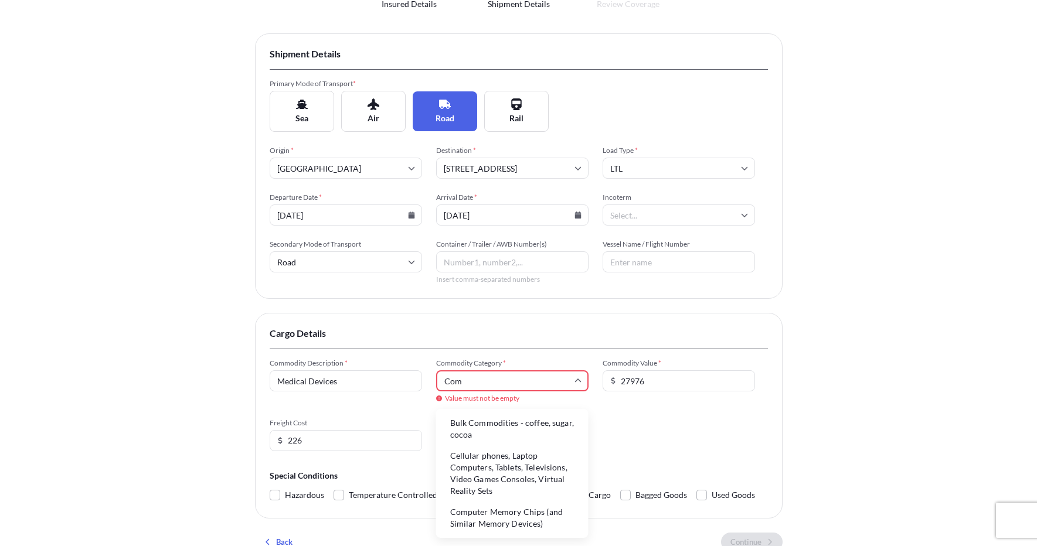
click at [560, 515] on li "Computer Memory Chips (and Similar Memory Devices)" at bounding box center [512, 518] width 143 height 30
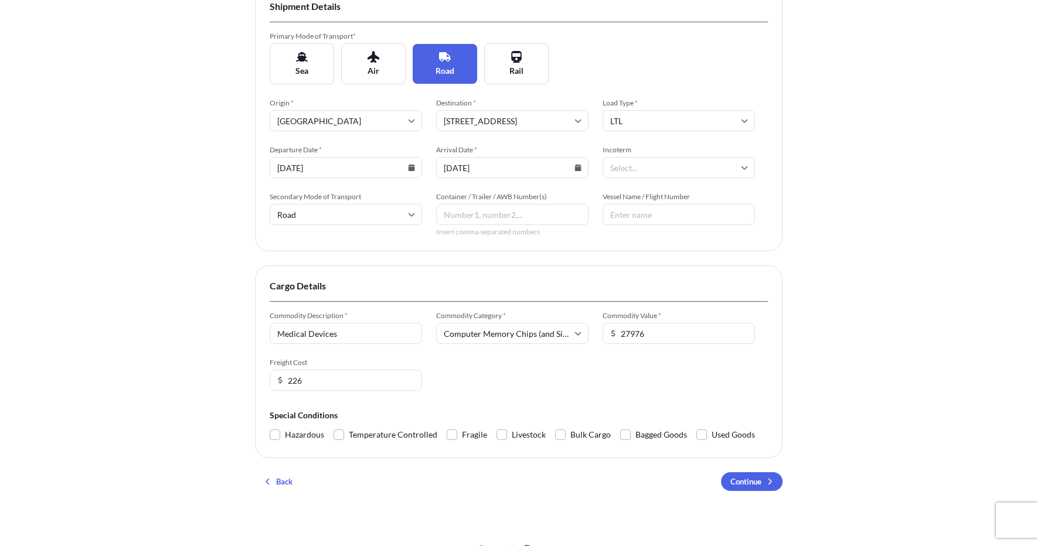
scroll to position [165, 0]
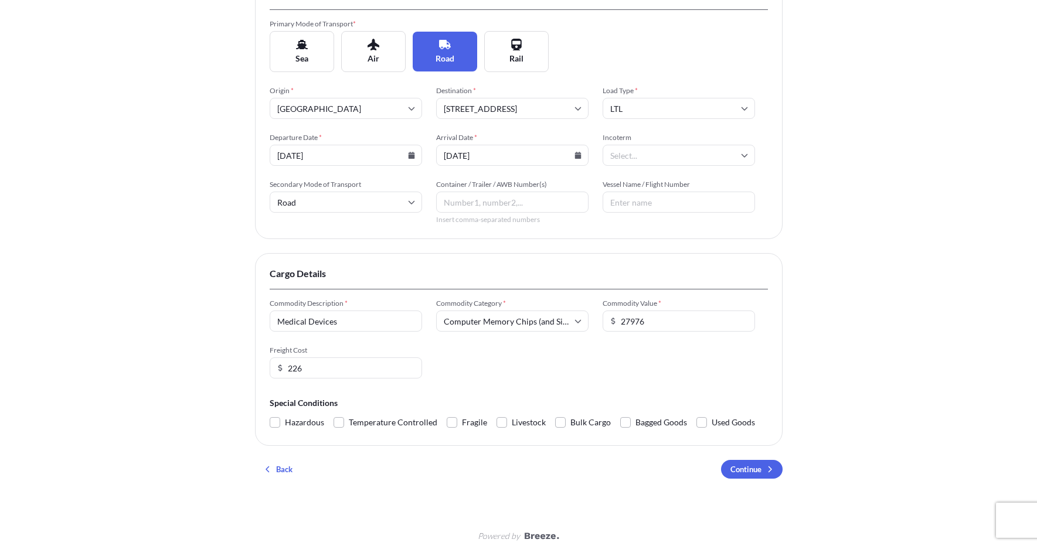
click at [627, 201] on input "Vessel Name / Flight Number" at bounding box center [678, 202] width 152 height 21
type input "1Z07WD320320021011"
click at [532, 259] on div "Cargo Details Commodity Description * Medical Devices Commodity Category * Comp…" at bounding box center [518, 349] width 527 height 193
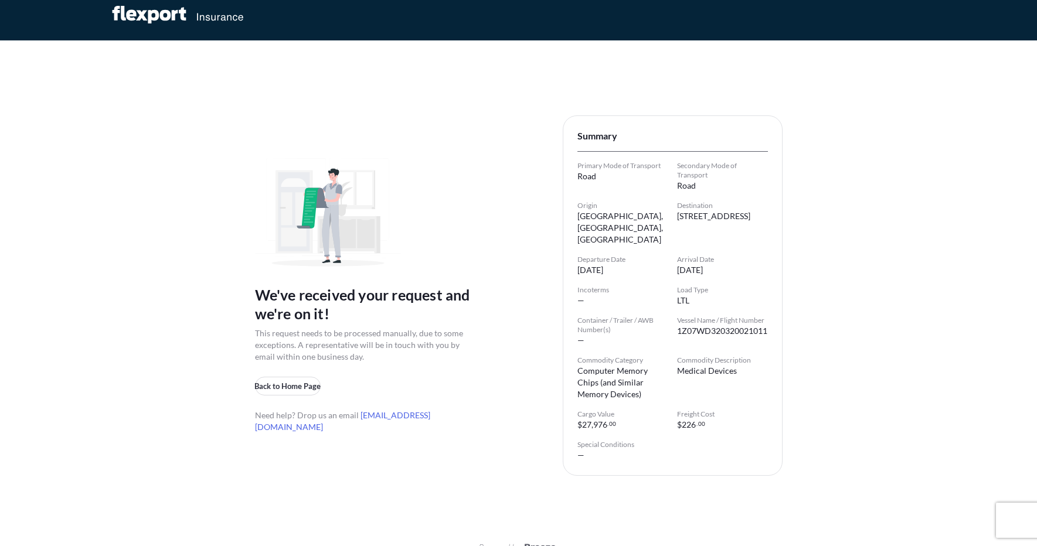
scroll to position [0, 0]
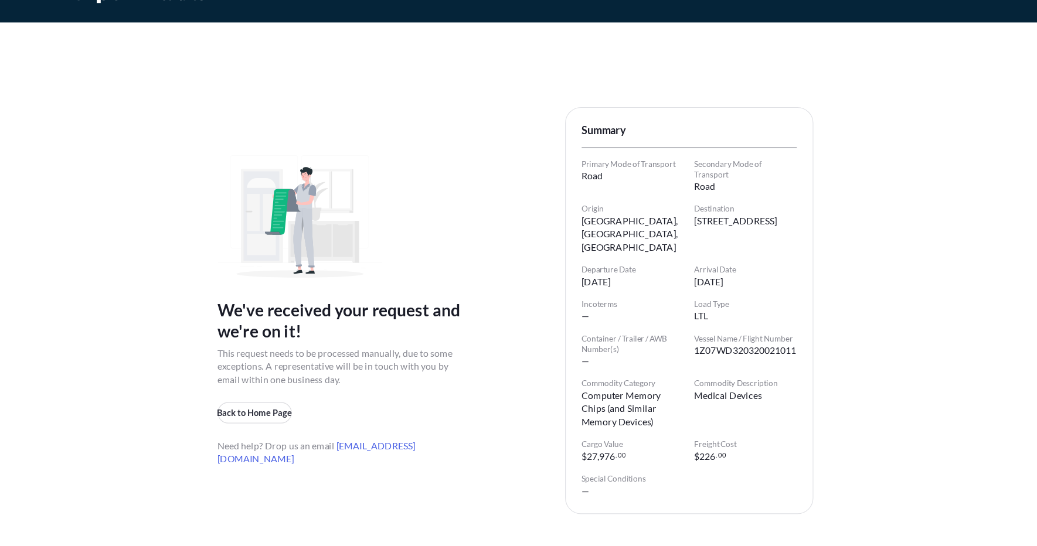
click at [289, 280] on div "We've received your request and we're on it! This request needs to be processed…" at bounding box center [365, 306] width 220 height 275
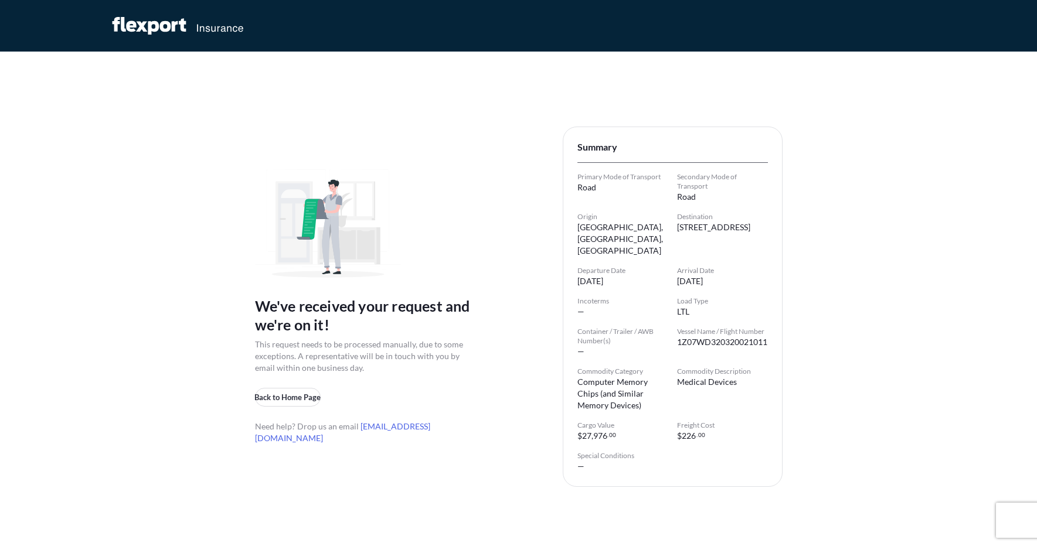
scroll to position [11, 0]
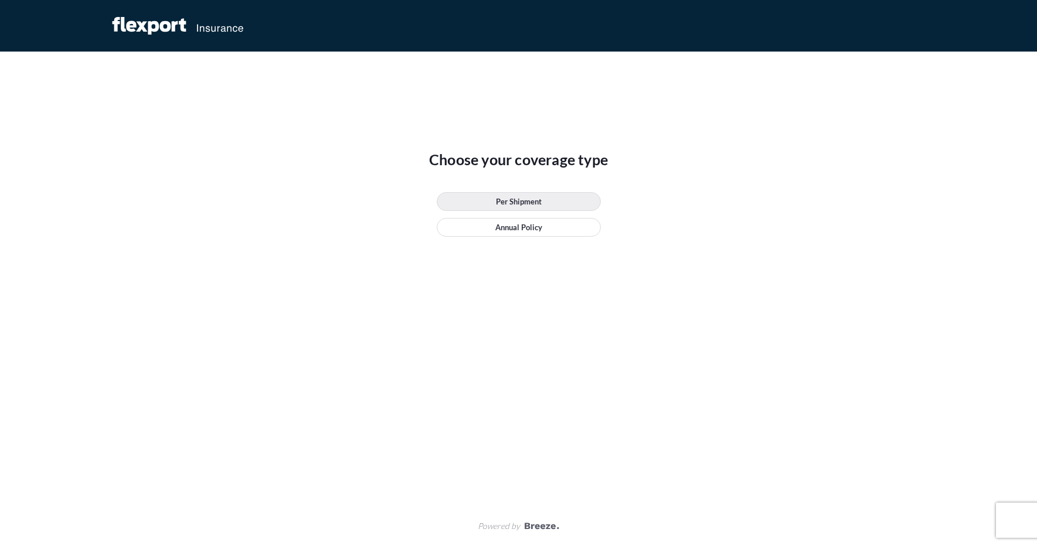
click at [459, 210] on link "Per Shipment" at bounding box center [519, 201] width 164 height 19
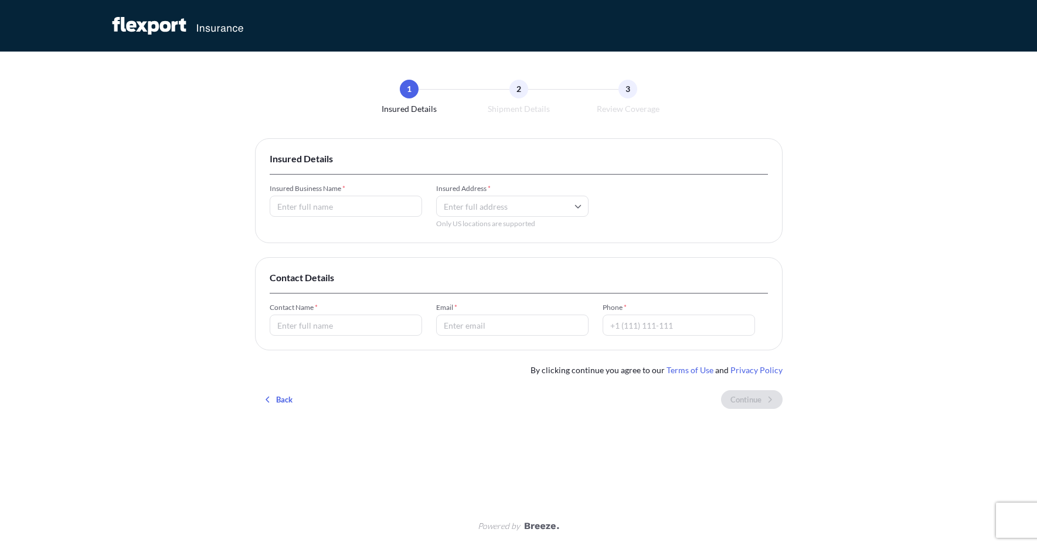
click at [313, 207] on input "Insured Business Name *" at bounding box center [346, 206] width 152 height 21
